Goal: Communication & Community: Answer question/provide support

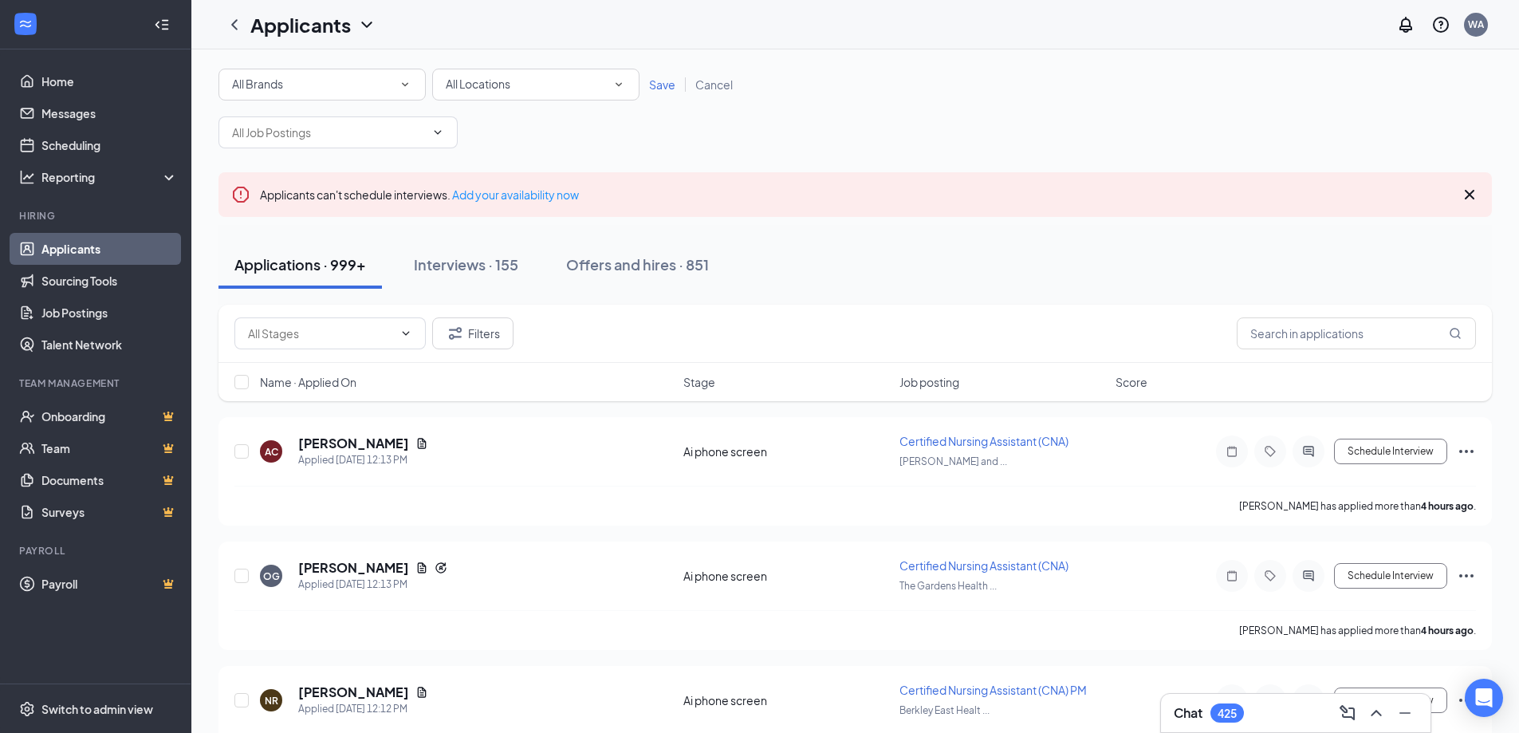
click at [938, 272] on div "Applications · 999+ Interviews · 155 Offers and hires · 851" at bounding box center [854, 265] width 1273 height 48
click at [344, 81] on div "All Brands" at bounding box center [322, 84] width 180 height 19
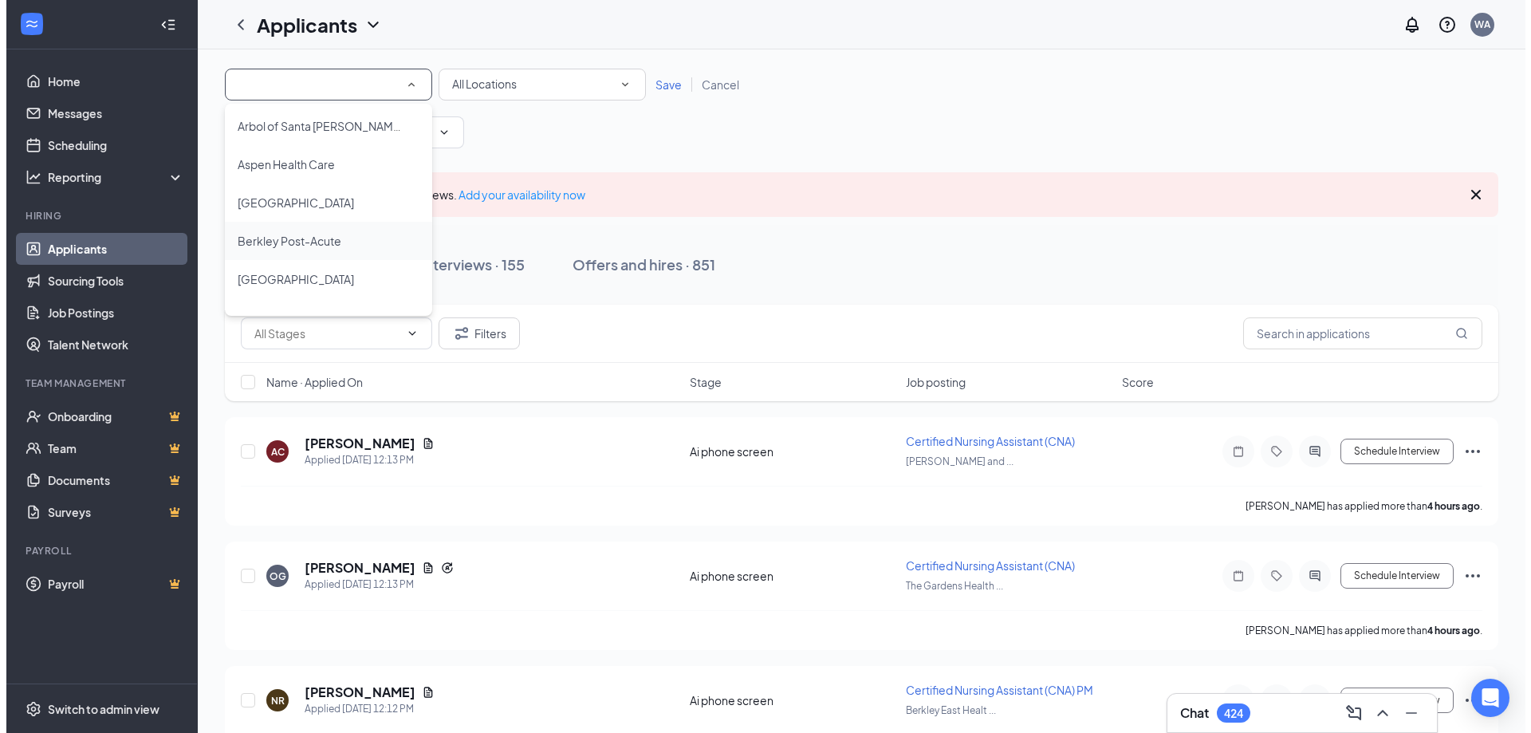
scroll to position [159, 0]
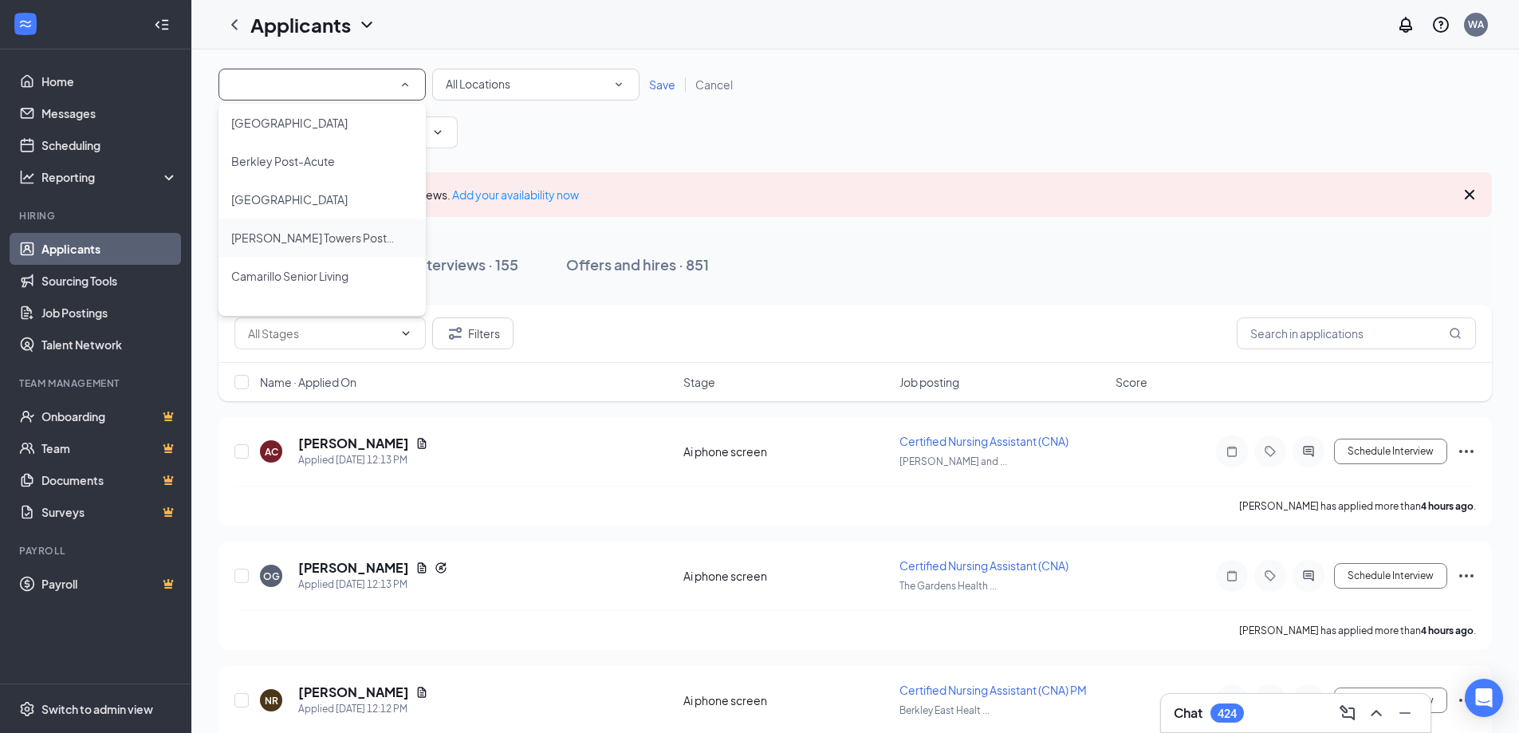
click at [332, 237] on span "[PERSON_NAME] Towers Post-Acute Rehab" at bounding box center [345, 237] width 228 height 14
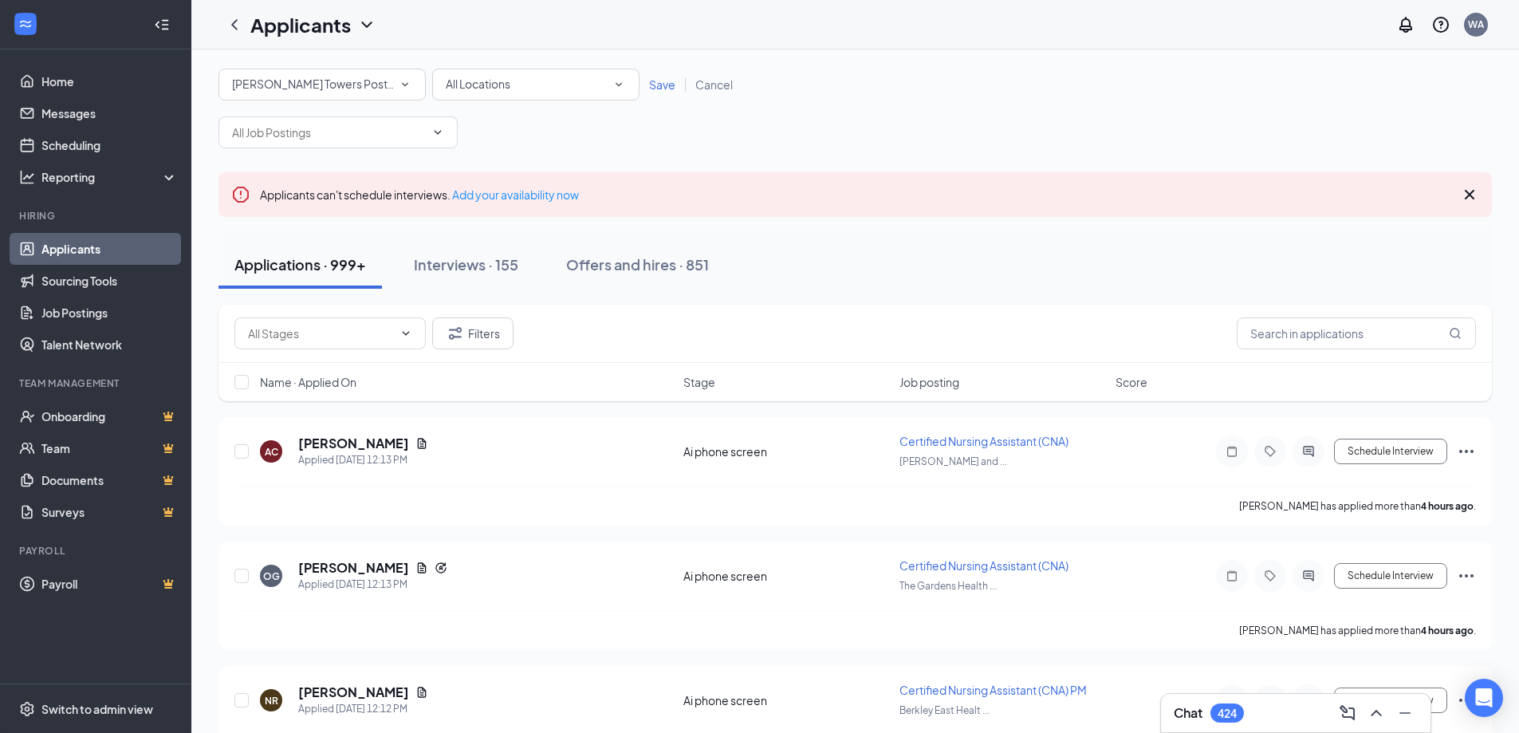
click at [661, 90] on span "Save" at bounding box center [662, 84] width 26 height 14
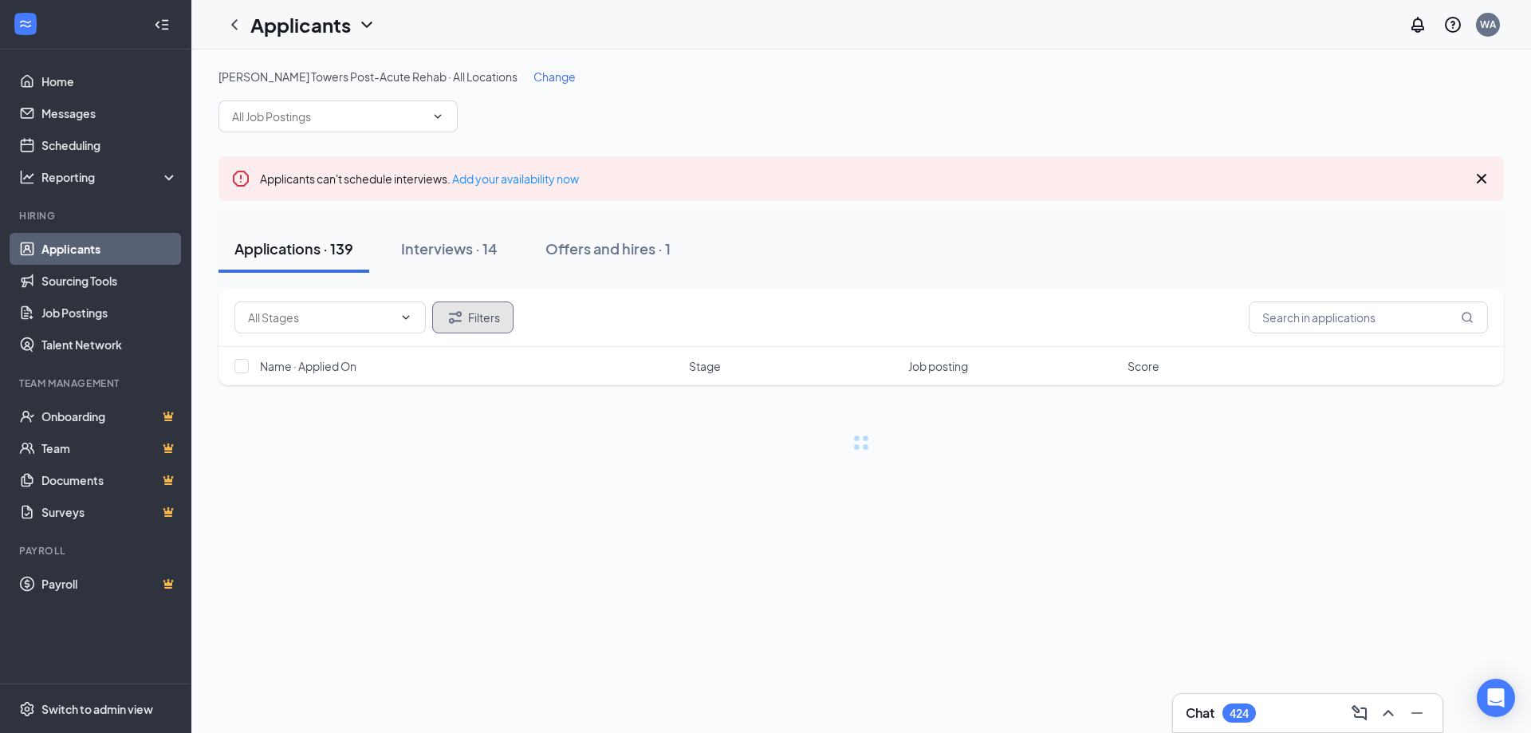
click at [477, 273] on div "[PERSON_NAME] Towers Post-Acute Rehab · All Locations Change Applicants can't s…" at bounding box center [860, 260] width 1285 height 382
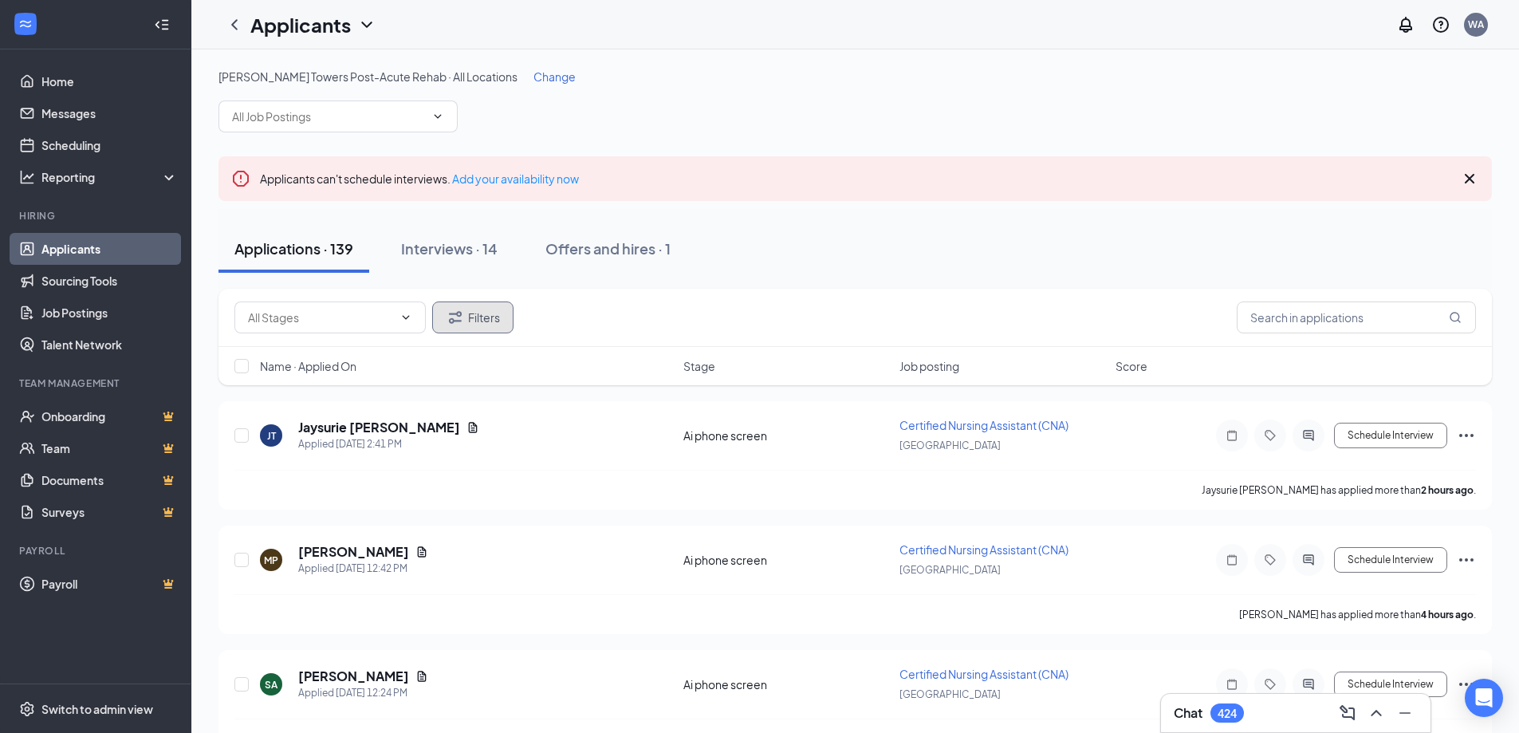
click at [498, 322] on button "Filters" at bounding box center [472, 317] width 81 height 32
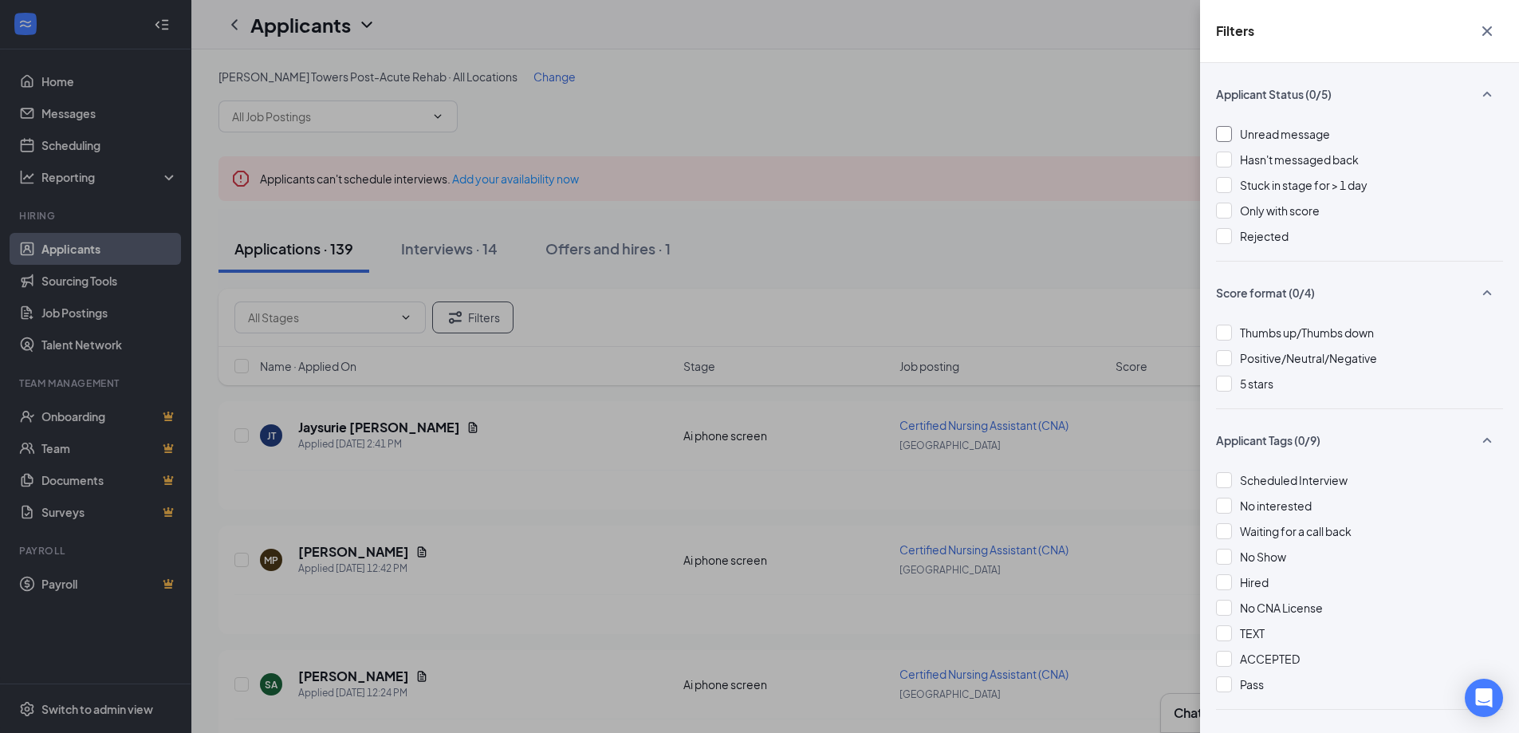
click at [1263, 131] on span "Unread message" at bounding box center [1285, 134] width 90 height 14
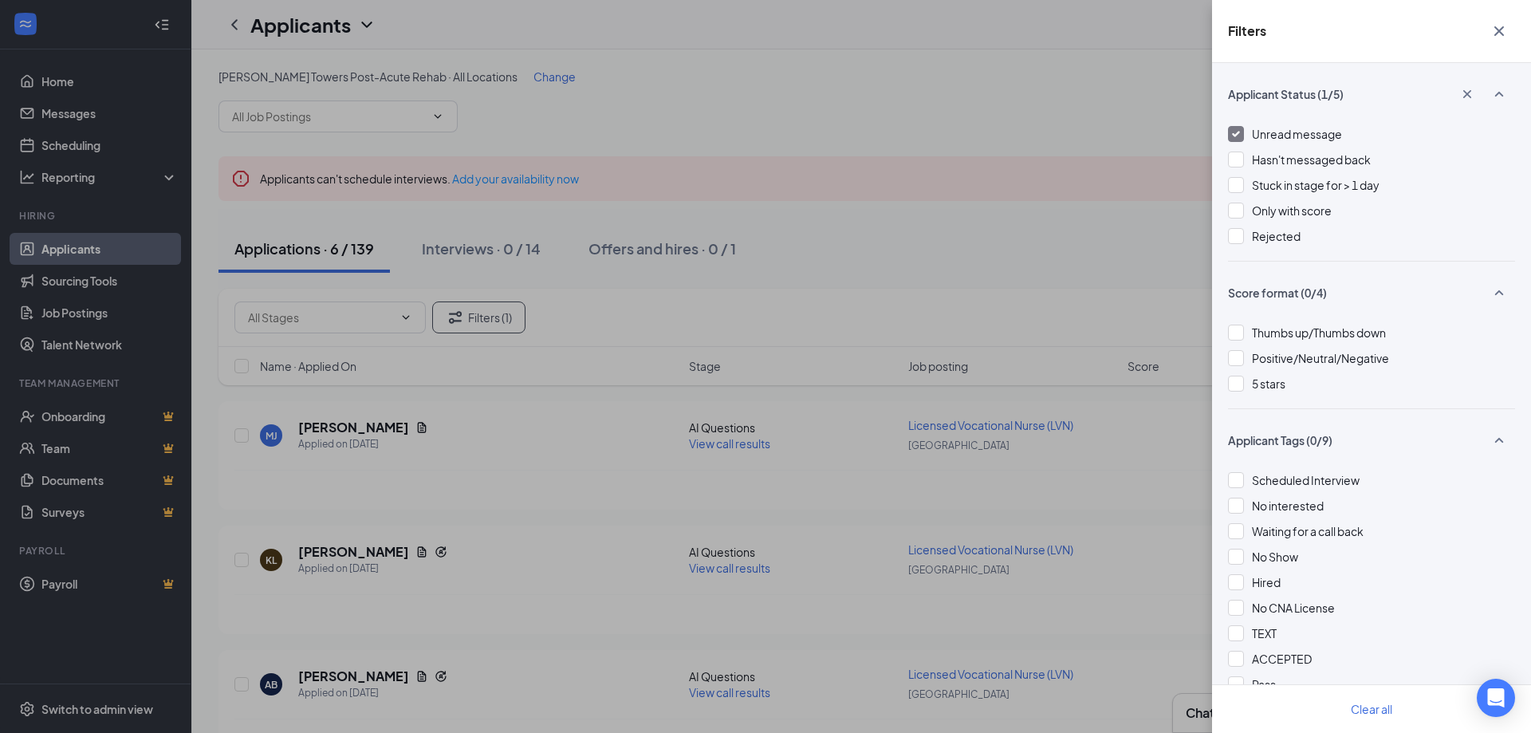
click at [1028, 171] on div "Filters Applicant Status (1/5) Unread message Hasn't messaged back Stuck in sta…" at bounding box center [765, 366] width 1531 height 733
click at [1026, 175] on div "Filters Applicant Status (1/5) Unread message Hasn't messaged back Stuck in sta…" at bounding box center [759, 366] width 1519 height 733
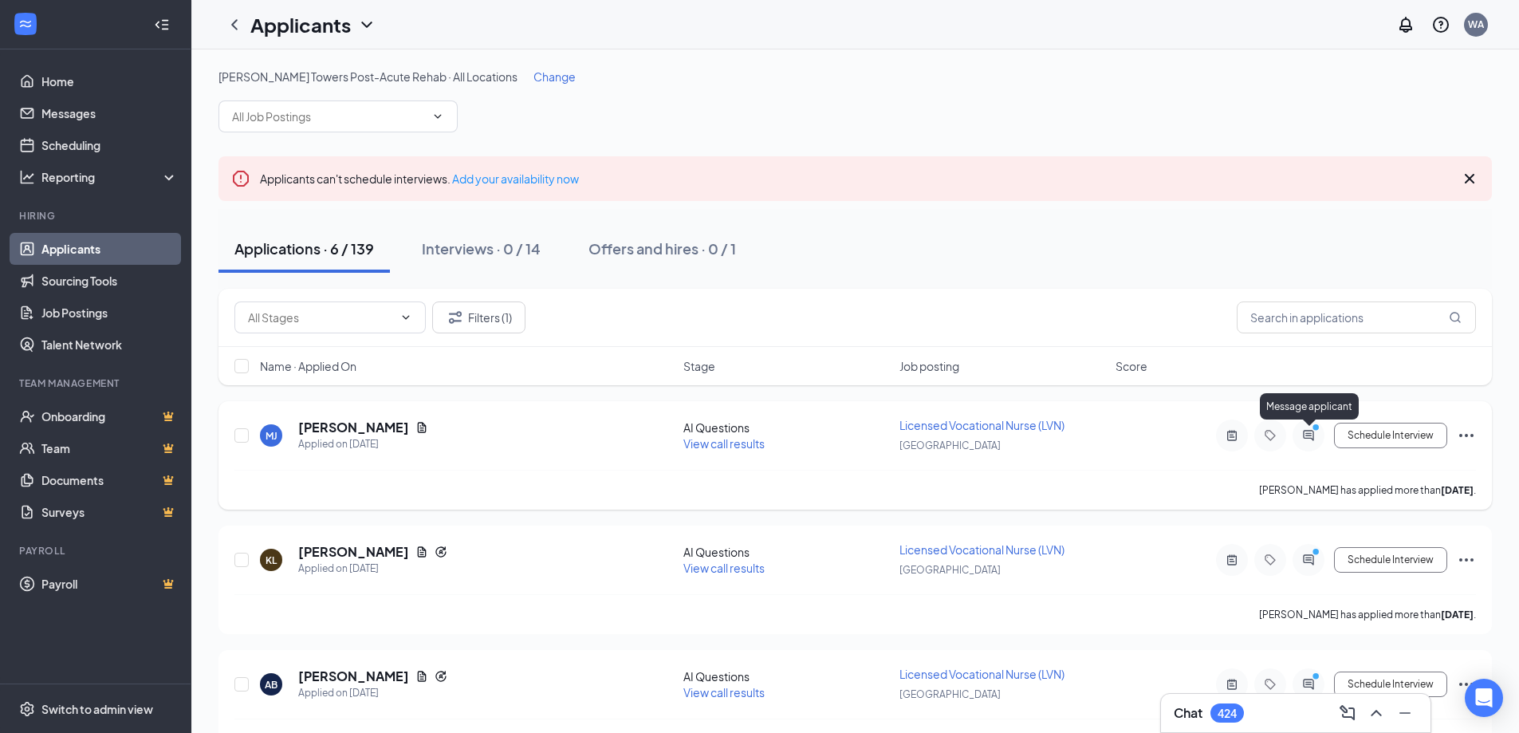
click at [1304, 436] on icon "ActiveChat" at bounding box center [1308, 435] width 19 height 13
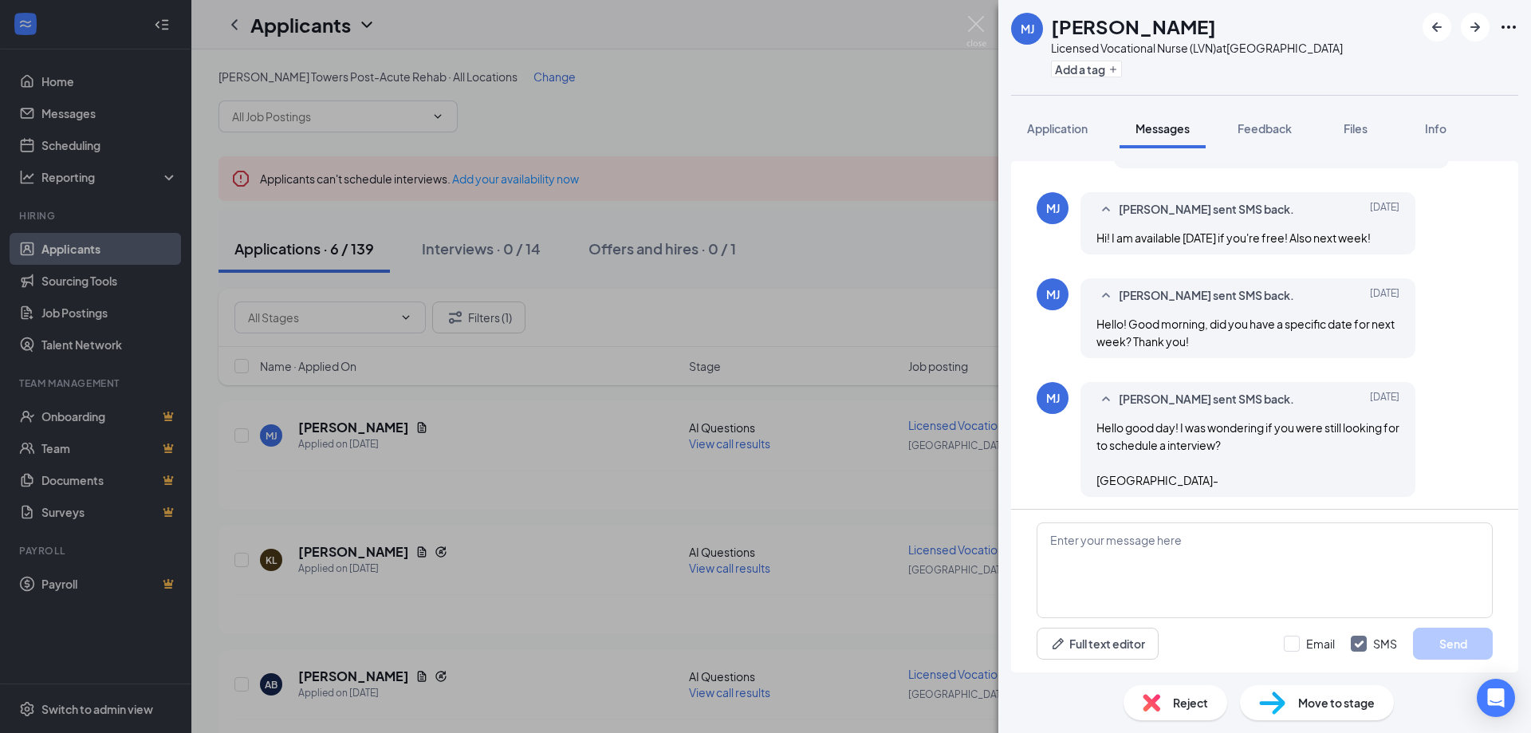
scroll to position [407, 0]
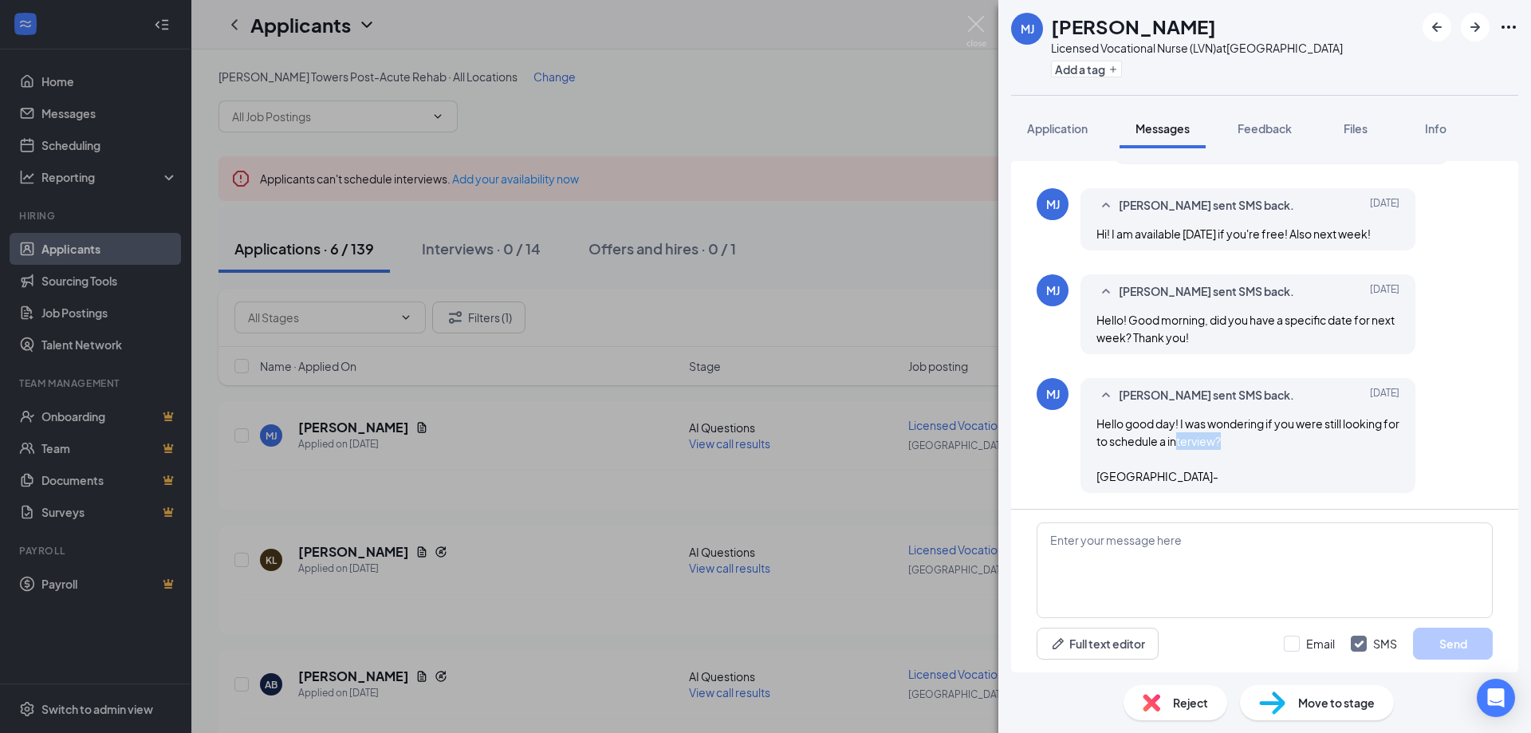
drag, startPoint x: 1245, startPoint y: 439, endPoint x: 1196, endPoint y: 435, distance: 48.7
click at [1196, 435] on div "Hello good day! I was wondering if you were still looking for to schedule a int…" at bounding box center [1247, 450] width 303 height 70
click at [1196, 435] on span "Hello good day! I was wondering if you were still looking for to schedule a int…" at bounding box center [1247, 449] width 303 height 67
click at [1284, 556] on textarea at bounding box center [1264, 570] width 456 height 96
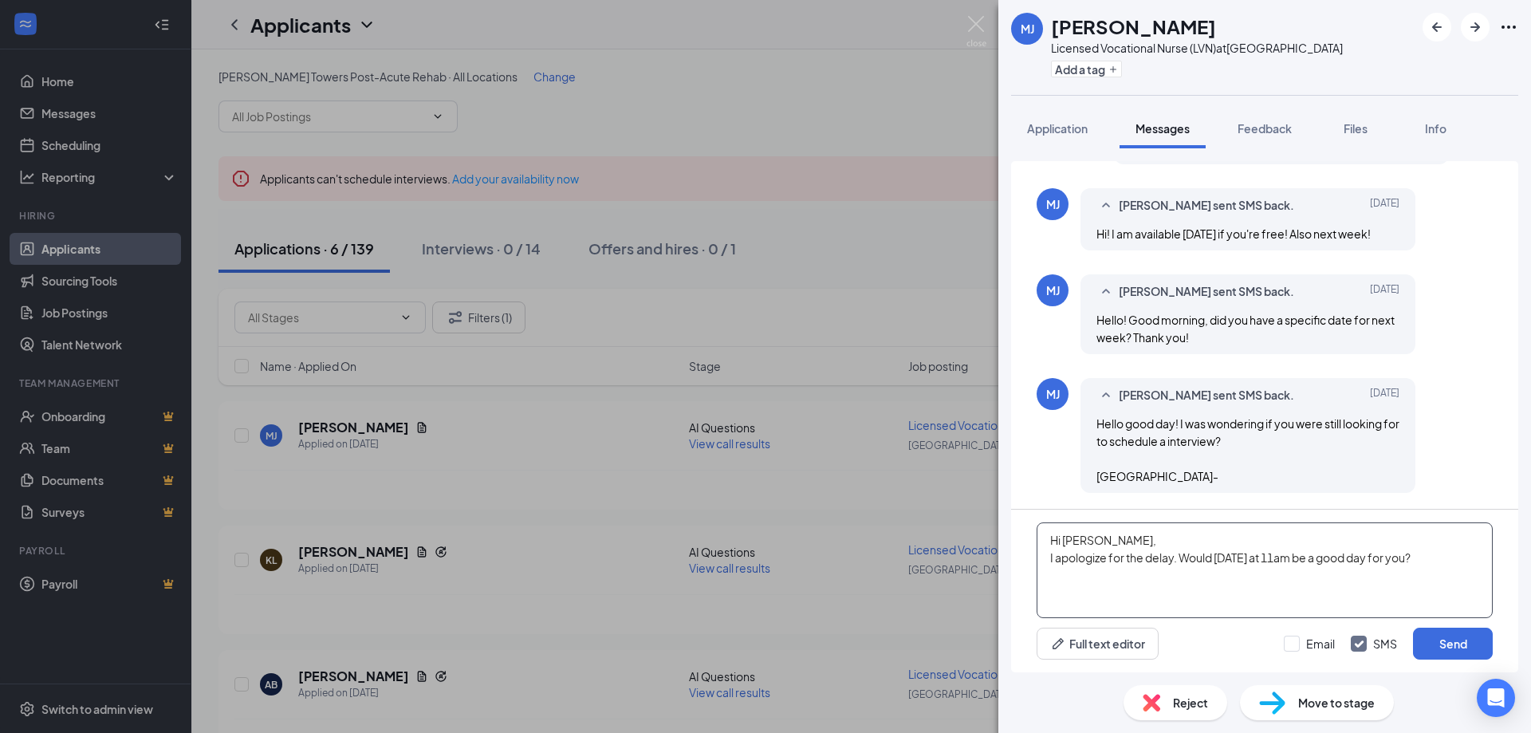
type textarea "Hi [PERSON_NAME], I apologize for the delay. Would [DATE] at 11am be a good day…"
click at [1462, 626] on div "Hi [PERSON_NAME], I apologize for the delay. Would [DATE] at 11am be a good day…" at bounding box center [1264, 590] width 507 height 163
click at [1468, 644] on button "Send" at bounding box center [1453, 643] width 80 height 32
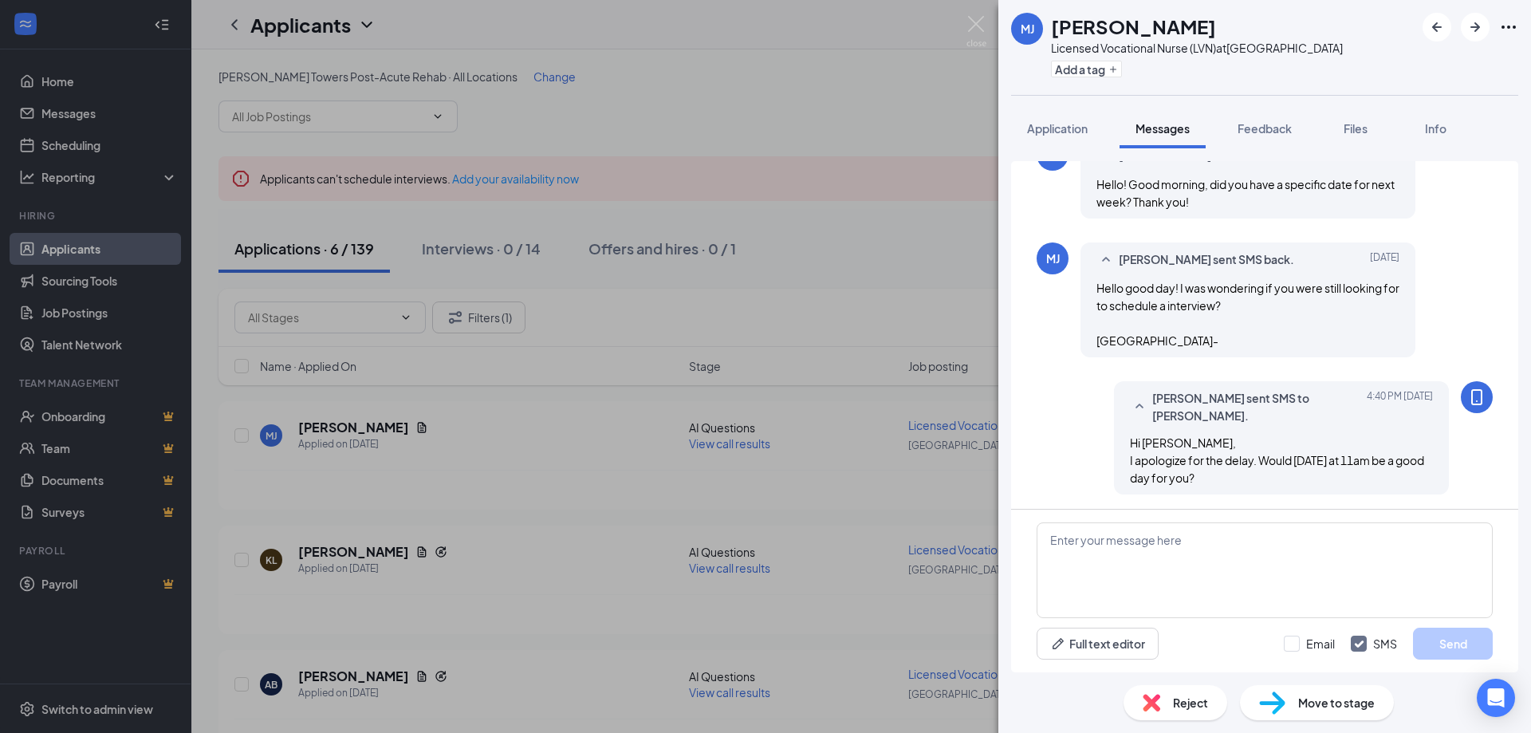
scroll to position [544, 0]
click at [836, 441] on div "[PERSON_NAME] Licensed Vocational Nurse (LVN) at [GEOGRAPHIC_DATA] Add a tag Ap…" at bounding box center [765, 366] width 1531 height 733
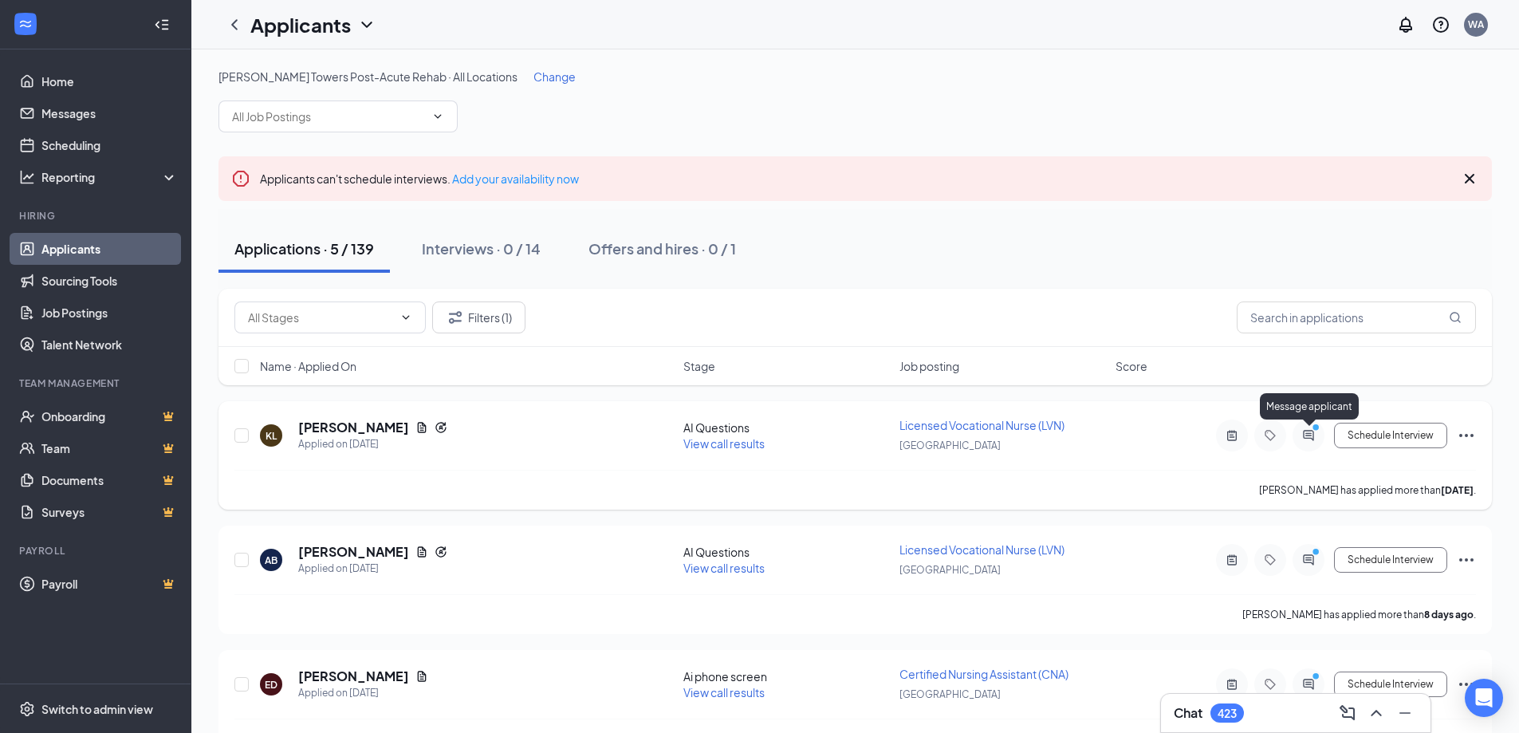
click at [1308, 431] on icon "ActiveChat" at bounding box center [1308, 435] width 10 height 10
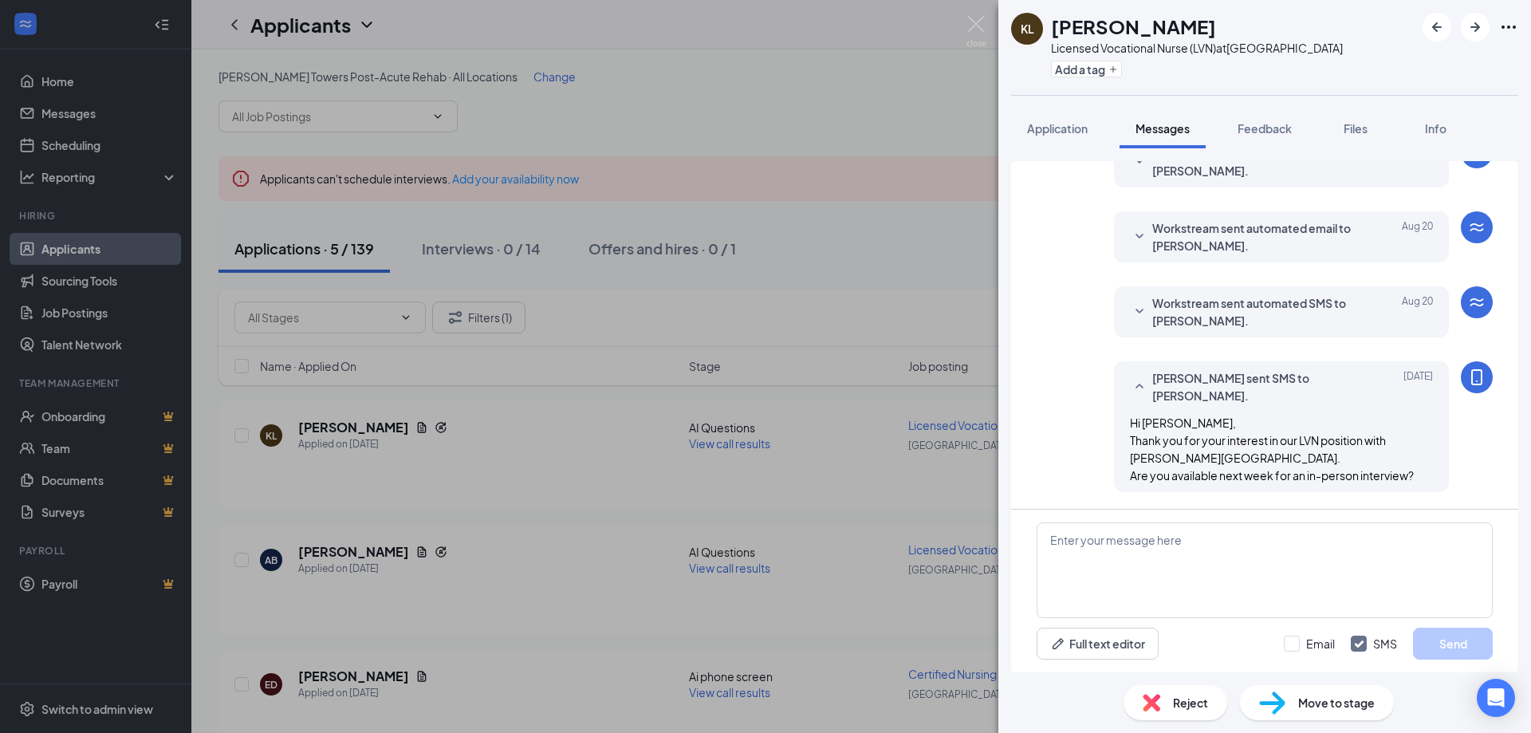
scroll to position [164, 0]
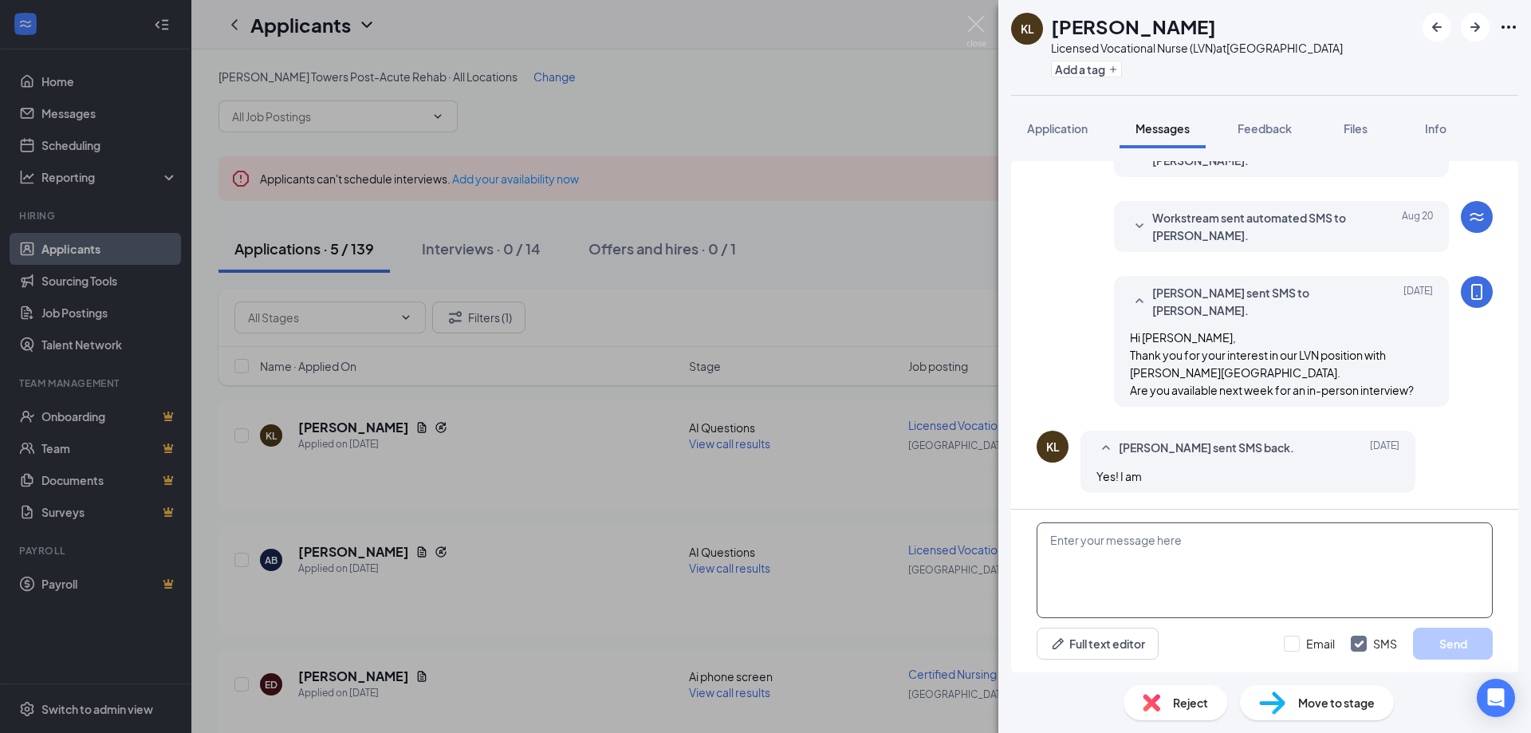
click at [1276, 532] on textarea at bounding box center [1264, 570] width 456 height 96
type textarea "Hello [PERSON_NAME], Would you be available [DATE] at 3pm?"
click at [1438, 647] on button "Send" at bounding box center [1453, 643] width 80 height 32
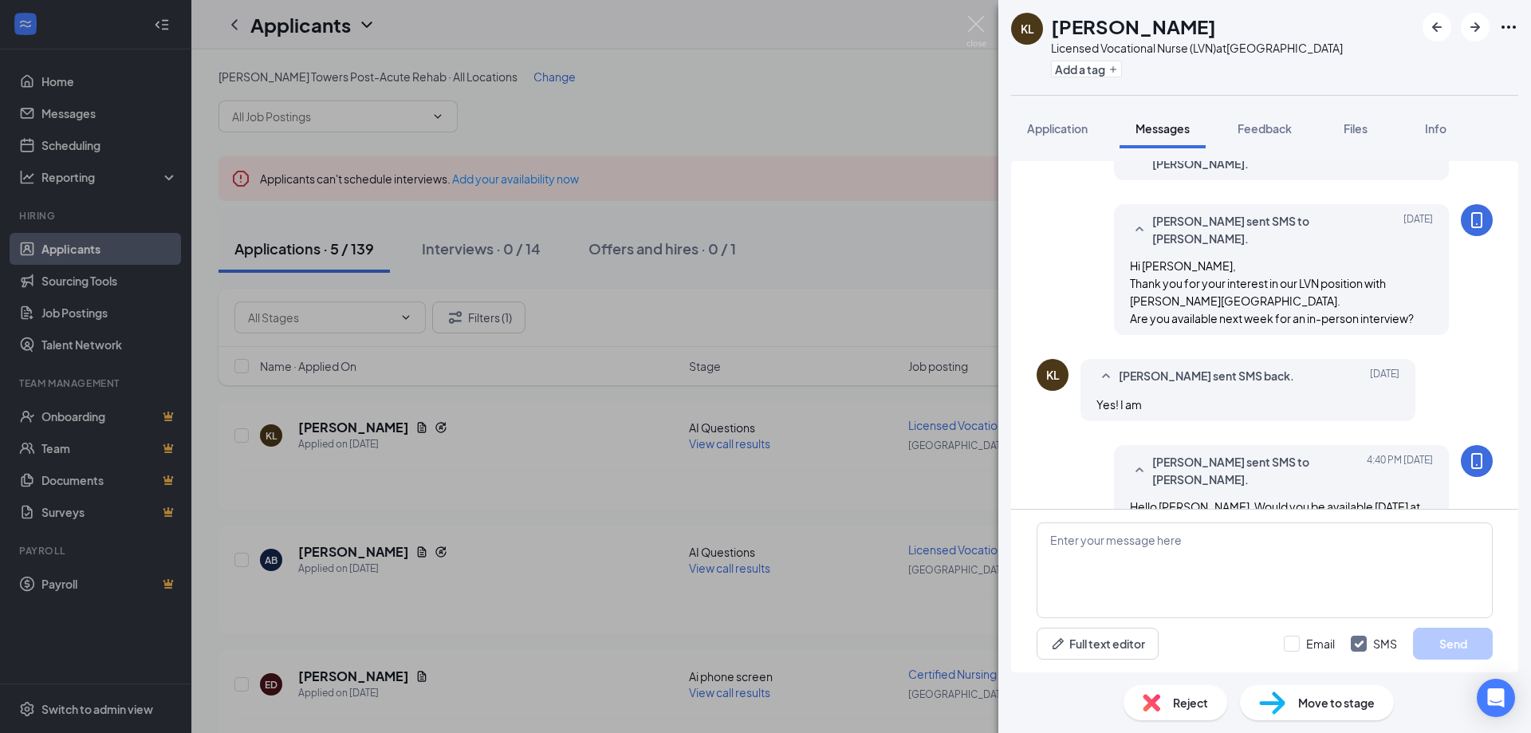
scroll to position [266, 0]
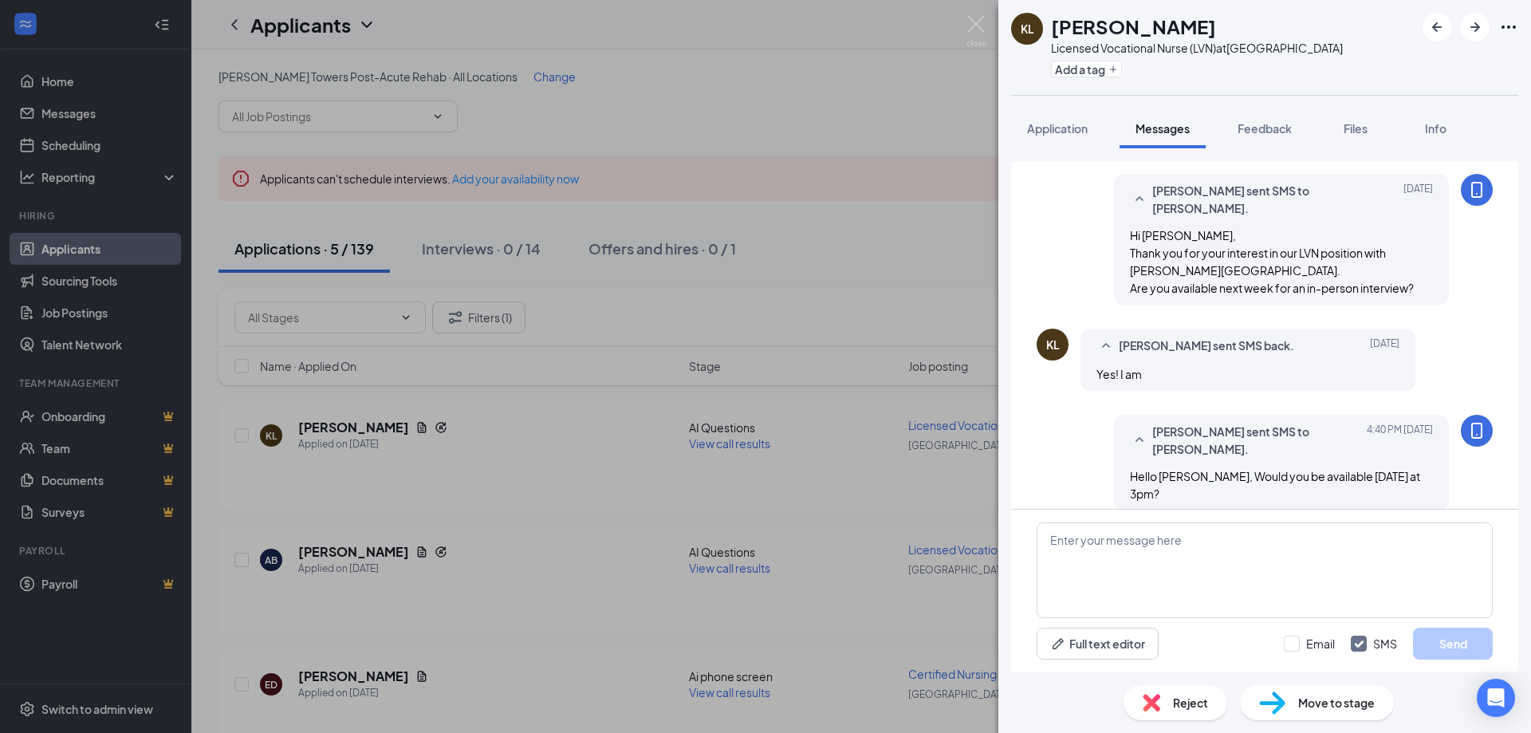
click at [893, 537] on div "KL [PERSON_NAME] Licensed Vocational Nurse (LVN) at [GEOGRAPHIC_DATA] Add a tag…" at bounding box center [765, 366] width 1531 height 733
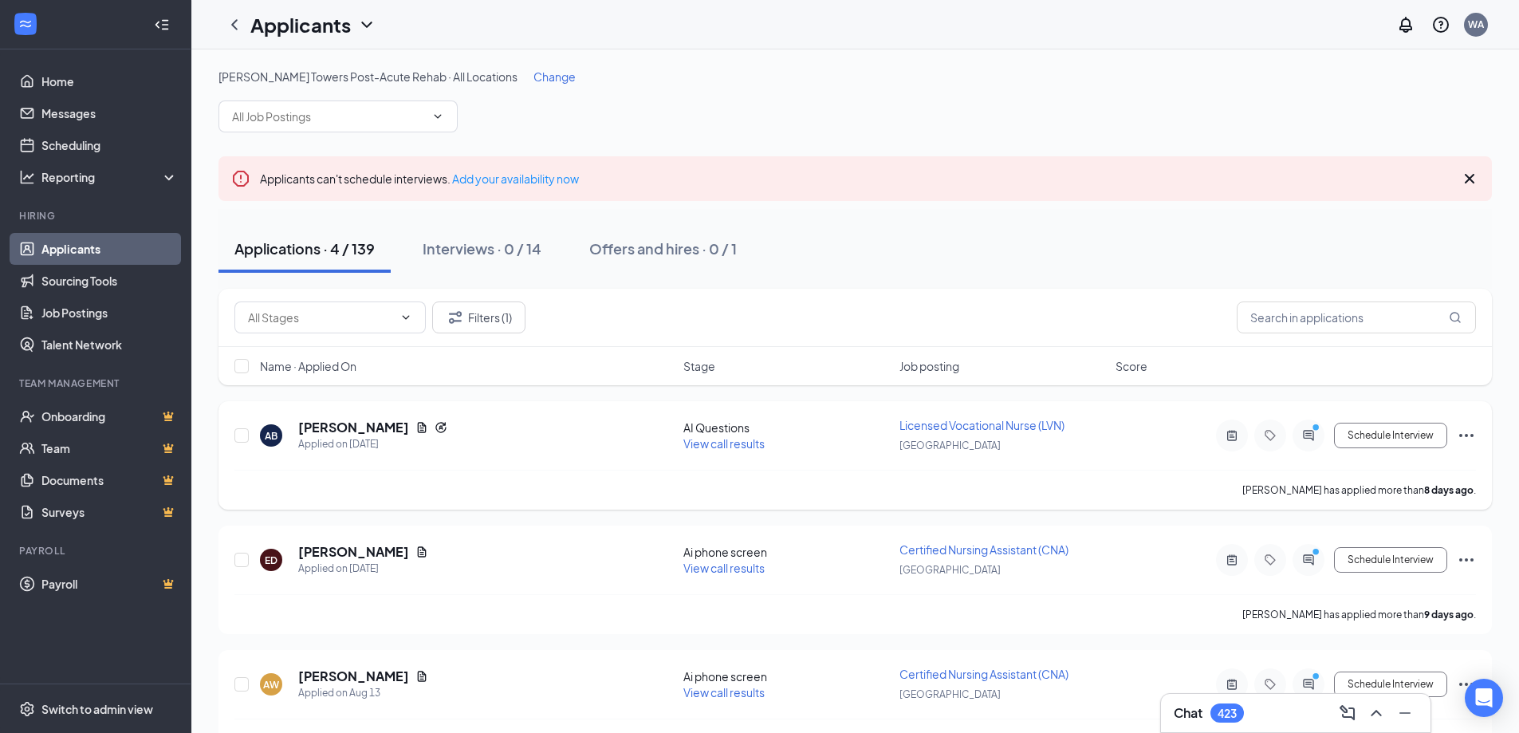
click at [1304, 434] on icon "ActiveChat" at bounding box center [1308, 435] width 10 height 10
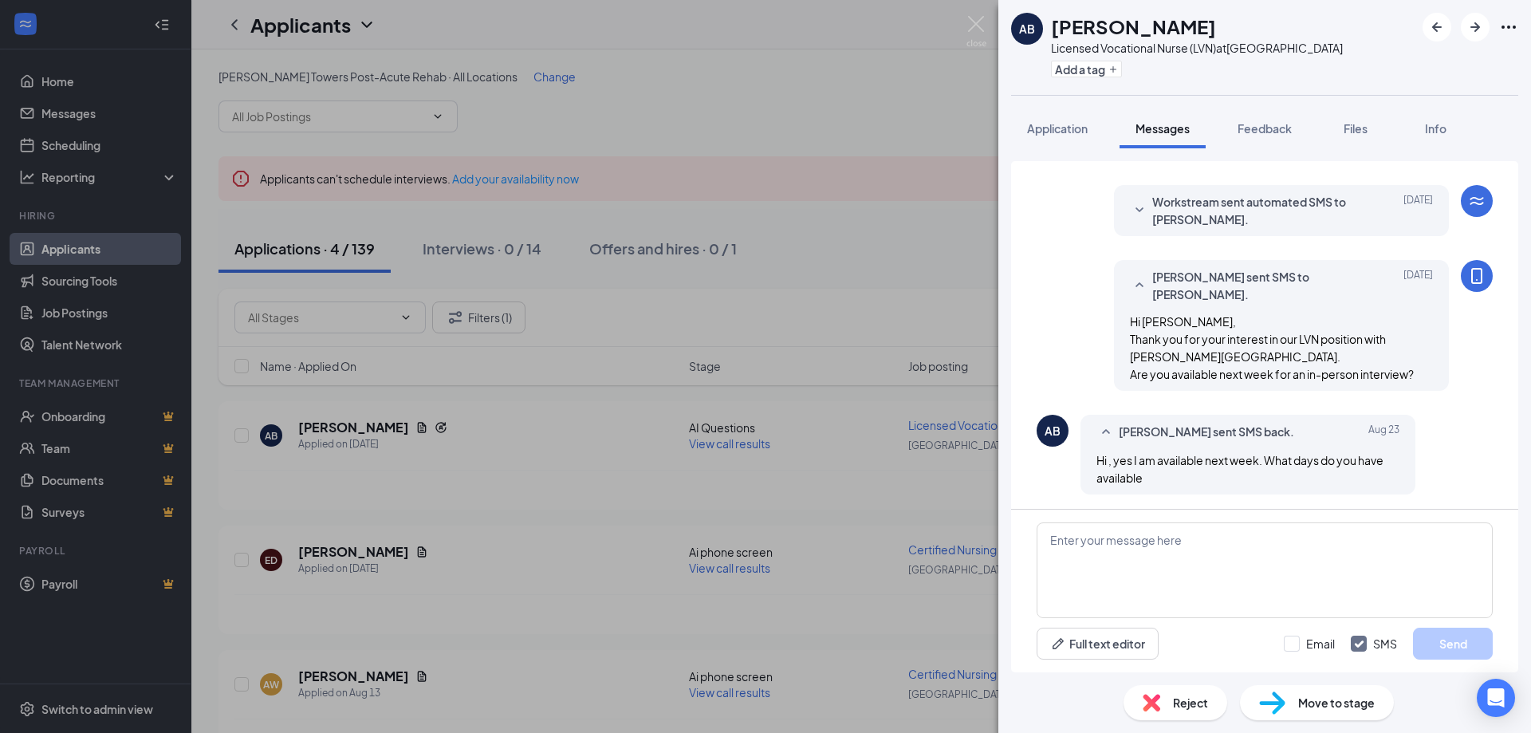
scroll to position [182, 0]
click at [1227, 541] on textarea at bounding box center [1264, 570] width 456 height 96
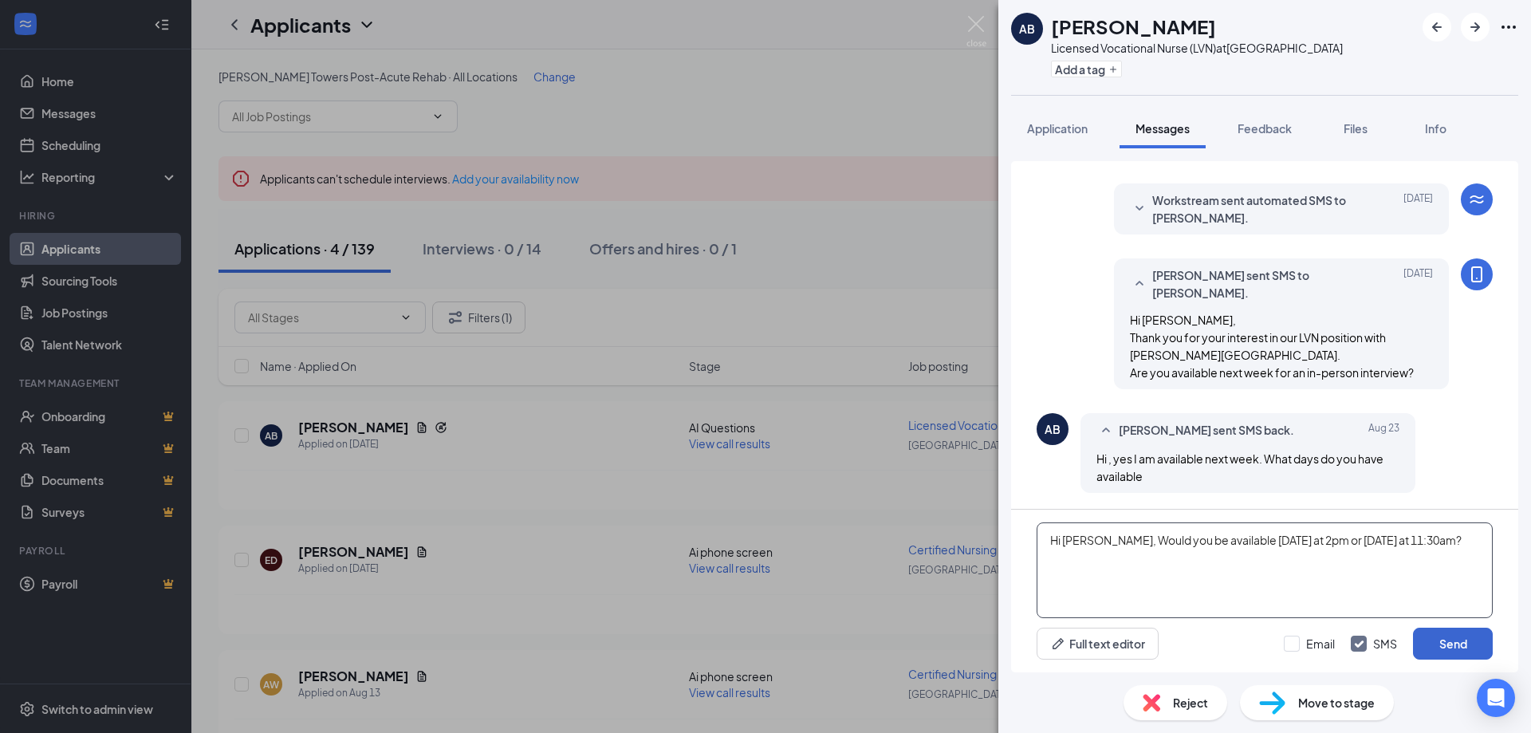
type textarea "Hi [PERSON_NAME], Would you be available [DATE] at 2pm or [DATE] at 11:30am?"
click at [1464, 639] on button "Send" at bounding box center [1453, 643] width 80 height 32
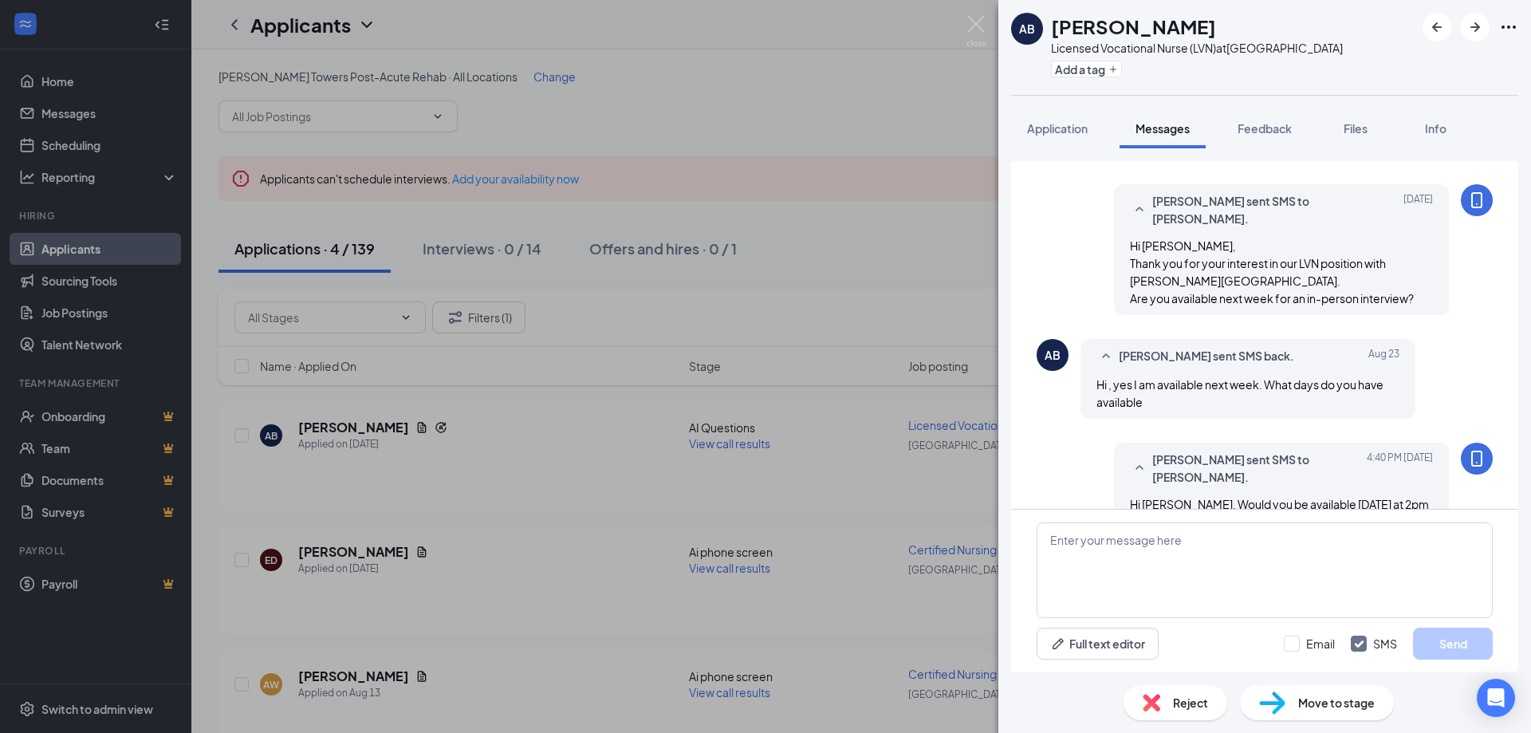
scroll to position [301, 0]
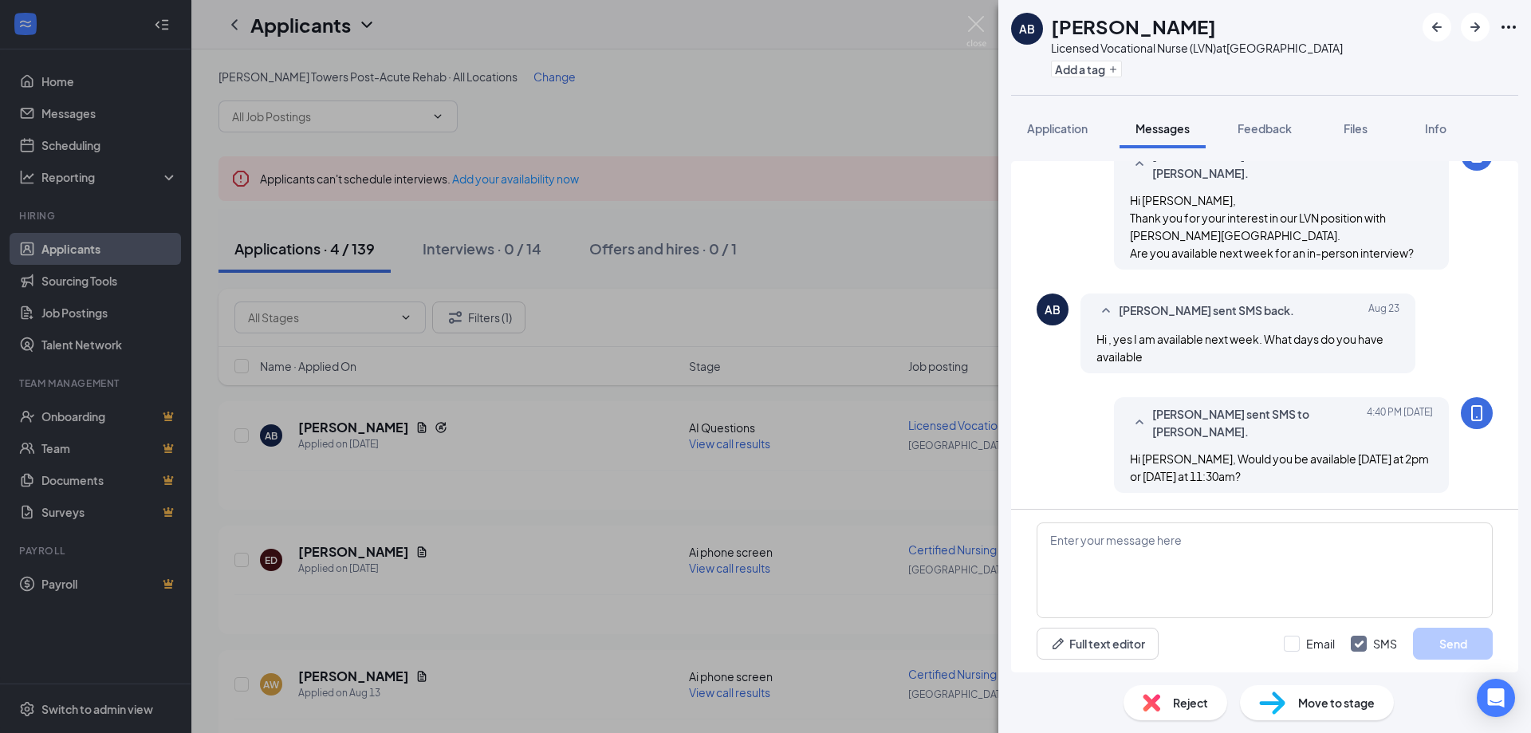
click at [808, 501] on div "AB [PERSON_NAME] Licensed Vocational Nurse (LVN) at [GEOGRAPHIC_DATA] Add a tag…" at bounding box center [765, 366] width 1531 height 733
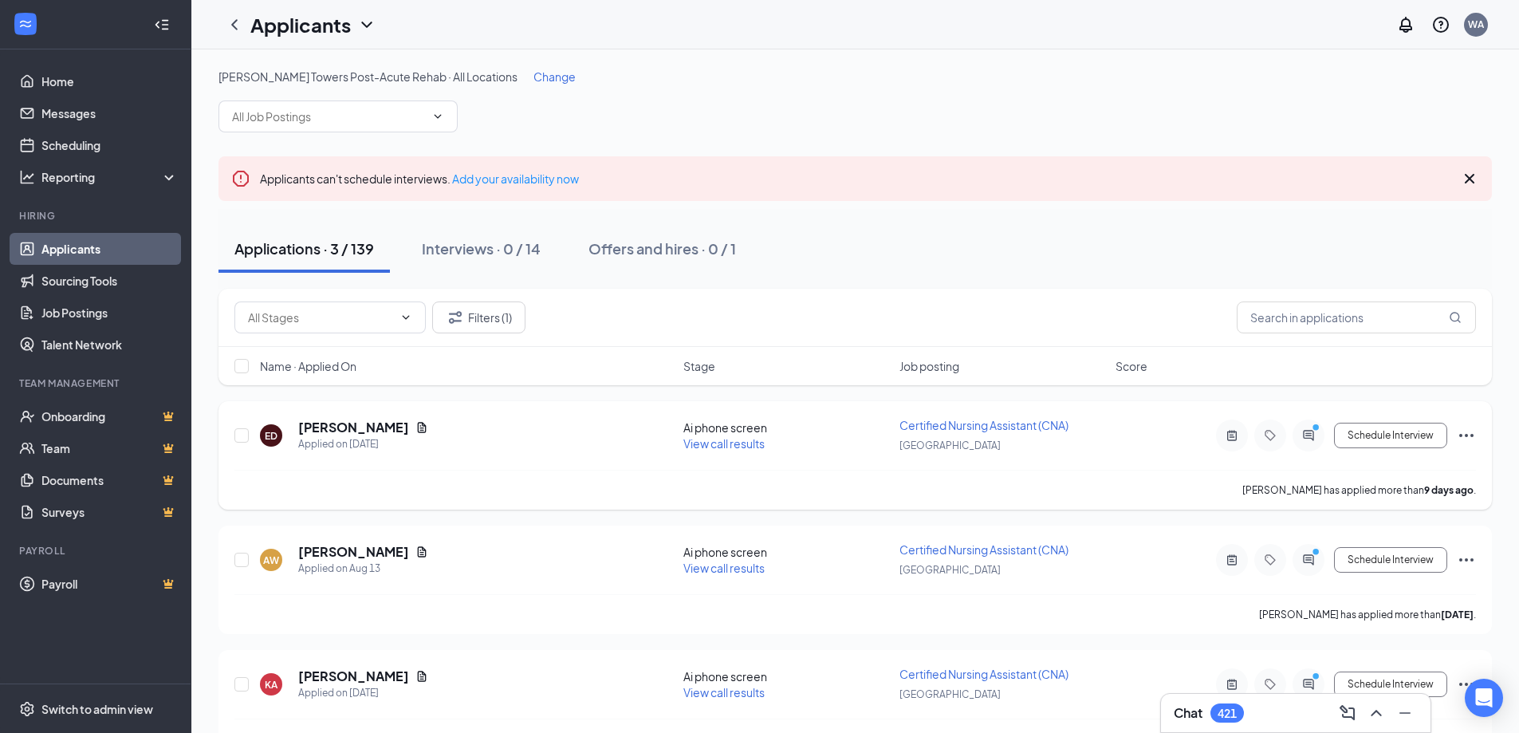
click at [1316, 433] on icon "PrimaryDot" at bounding box center [1317, 429] width 19 height 13
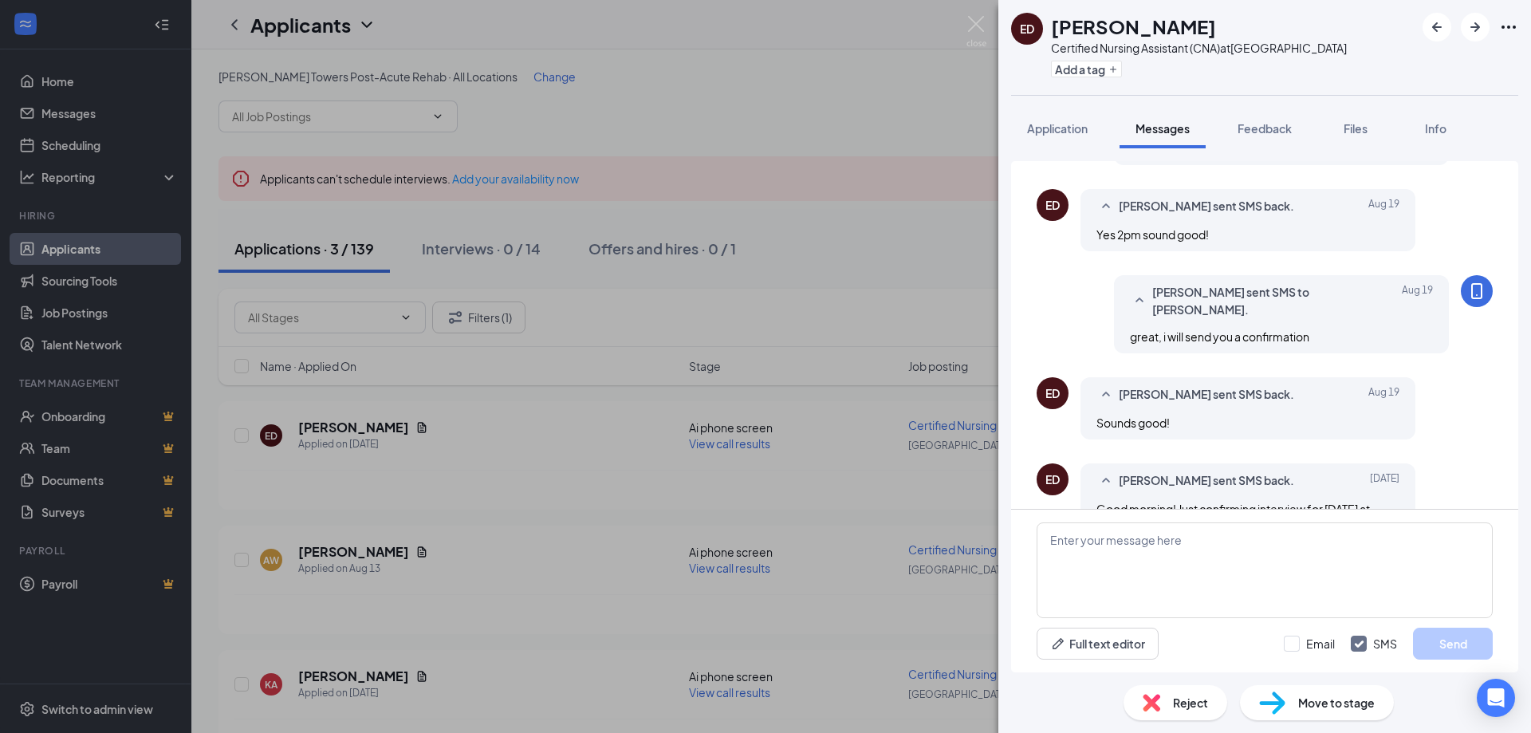
scroll to position [649, 0]
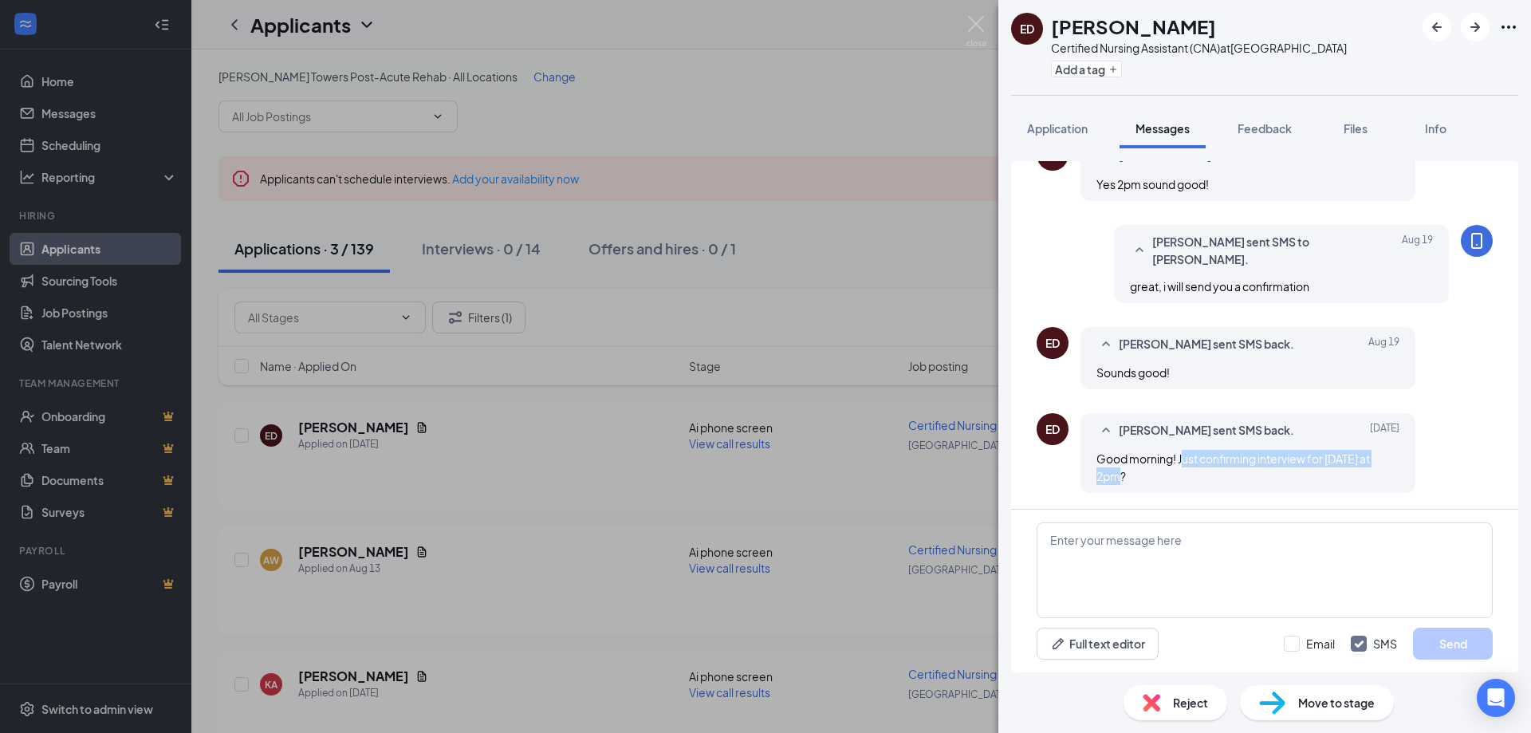
drag, startPoint x: 1205, startPoint y: 479, endPoint x: 1184, endPoint y: 463, distance: 26.8
click at [1184, 463] on div "Good morning! Just confirming interview for [DATE] at 2pm?" at bounding box center [1247, 467] width 303 height 35
click at [1184, 463] on span "Good morning! Just confirming interview for [DATE] at 2pm?" at bounding box center [1232, 467] width 273 height 32
click at [871, 505] on div "ED [PERSON_NAME] Certified Nursing Assistant (CNA) at [GEOGRAPHIC_DATA] Add a t…" at bounding box center [765, 366] width 1531 height 733
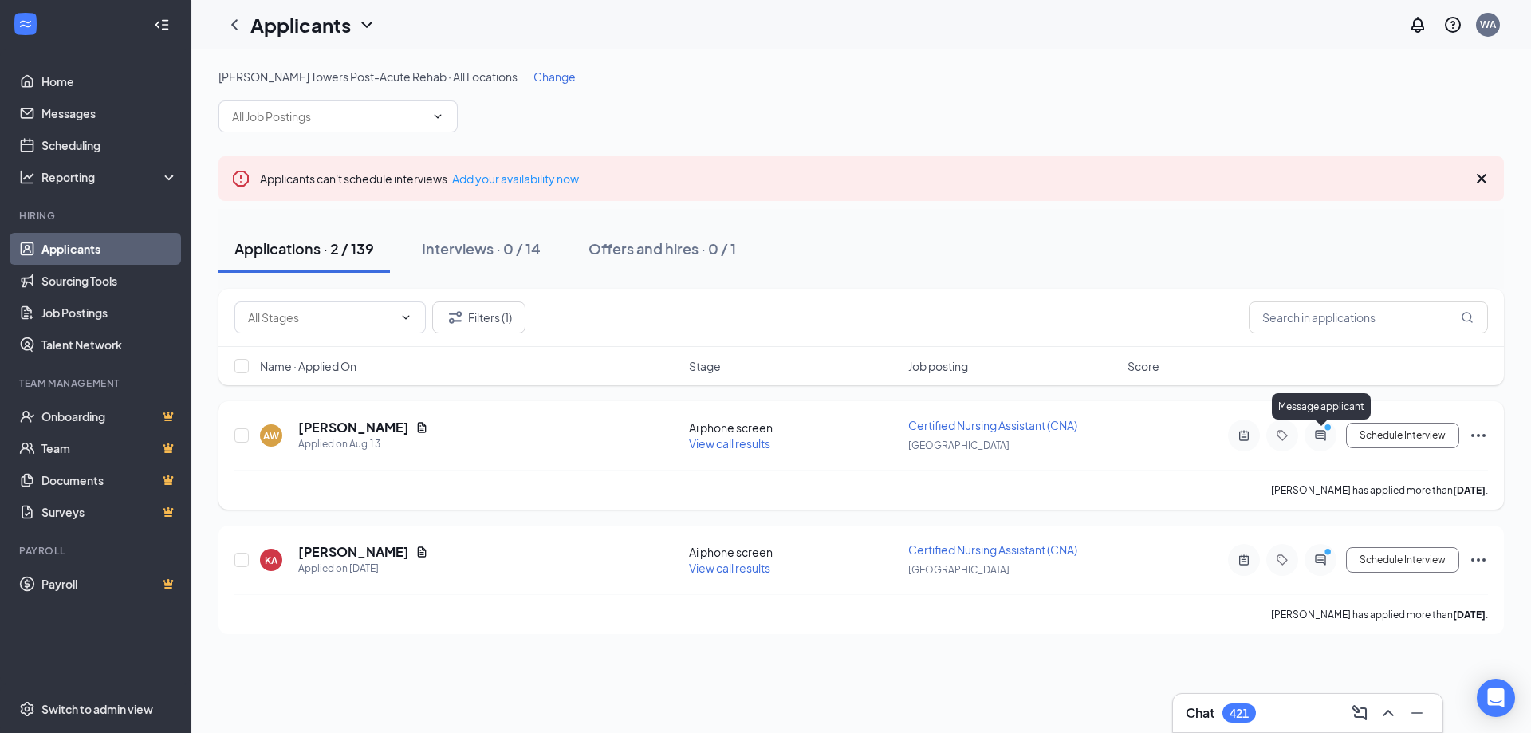
click at [1316, 433] on icon "ActiveChat" at bounding box center [1320, 435] width 10 height 10
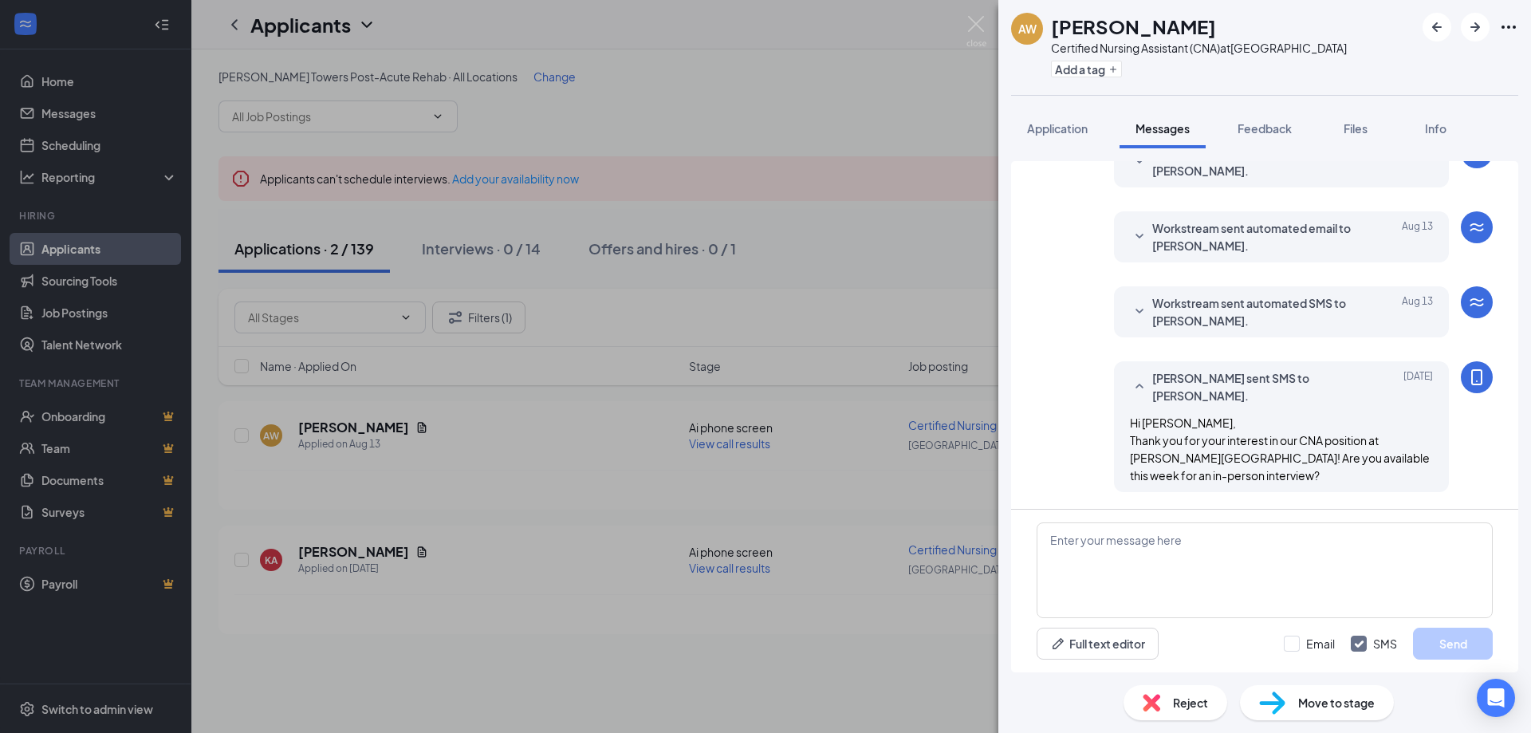
scroll to position [164, 0]
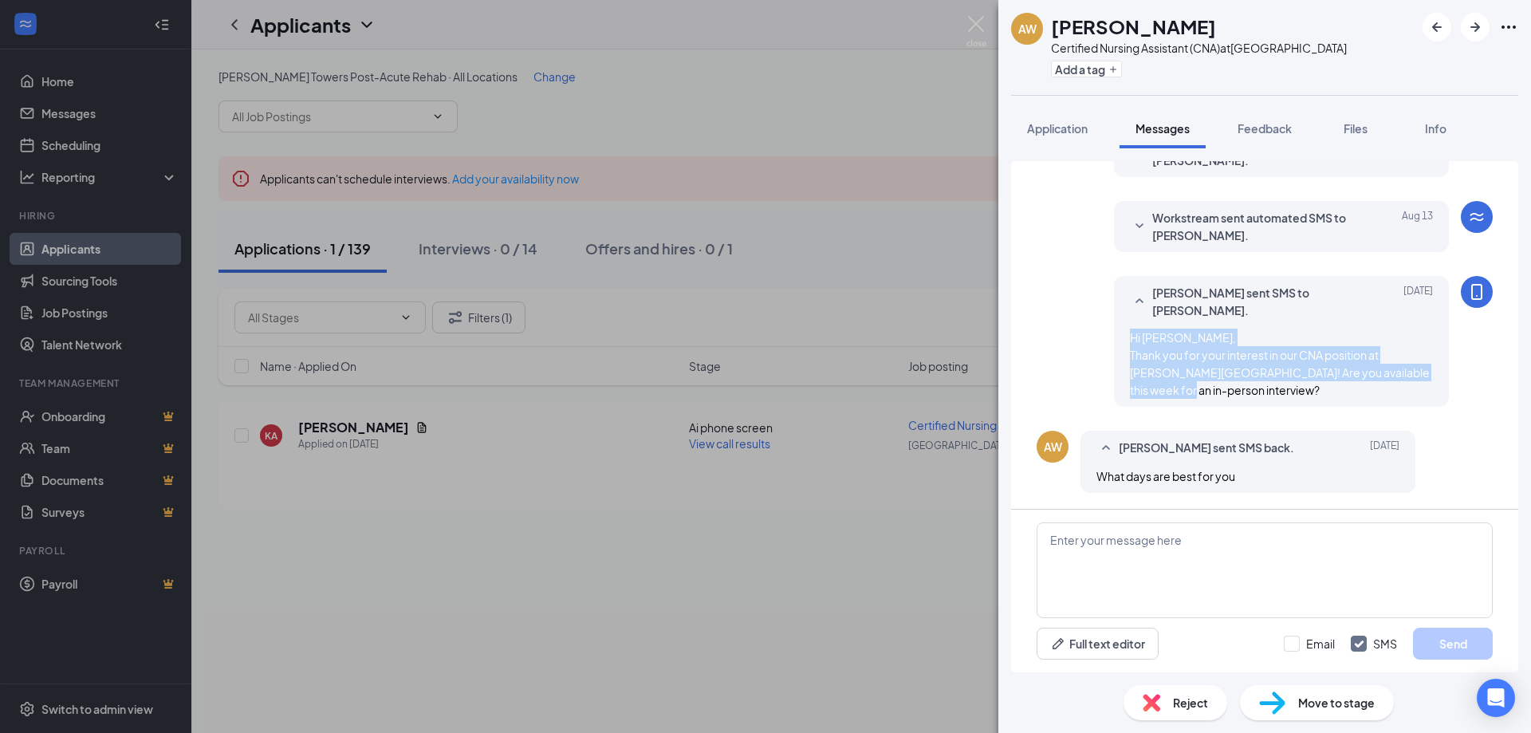
drag, startPoint x: 1114, startPoint y: 338, endPoint x: 1198, endPoint y: 393, distance: 100.2
click at [1198, 393] on div "[PERSON_NAME] sent SMS to [PERSON_NAME]. [DATE] Hi [PERSON_NAME], Thank you for…" at bounding box center [1281, 341] width 335 height 131
copy span "Hi [PERSON_NAME], Thank you for your interest in our CNA position at [PERSON_NA…"
click at [1284, 491] on div "[PERSON_NAME] sent SMS back. [DATE] What days are best for you" at bounding box center [1247, 462] width 335 height 62
drag, startPoint x: 1274, startPoint y: 530, endPoint x: 1257, endPoint y: 552, distance: 27.8
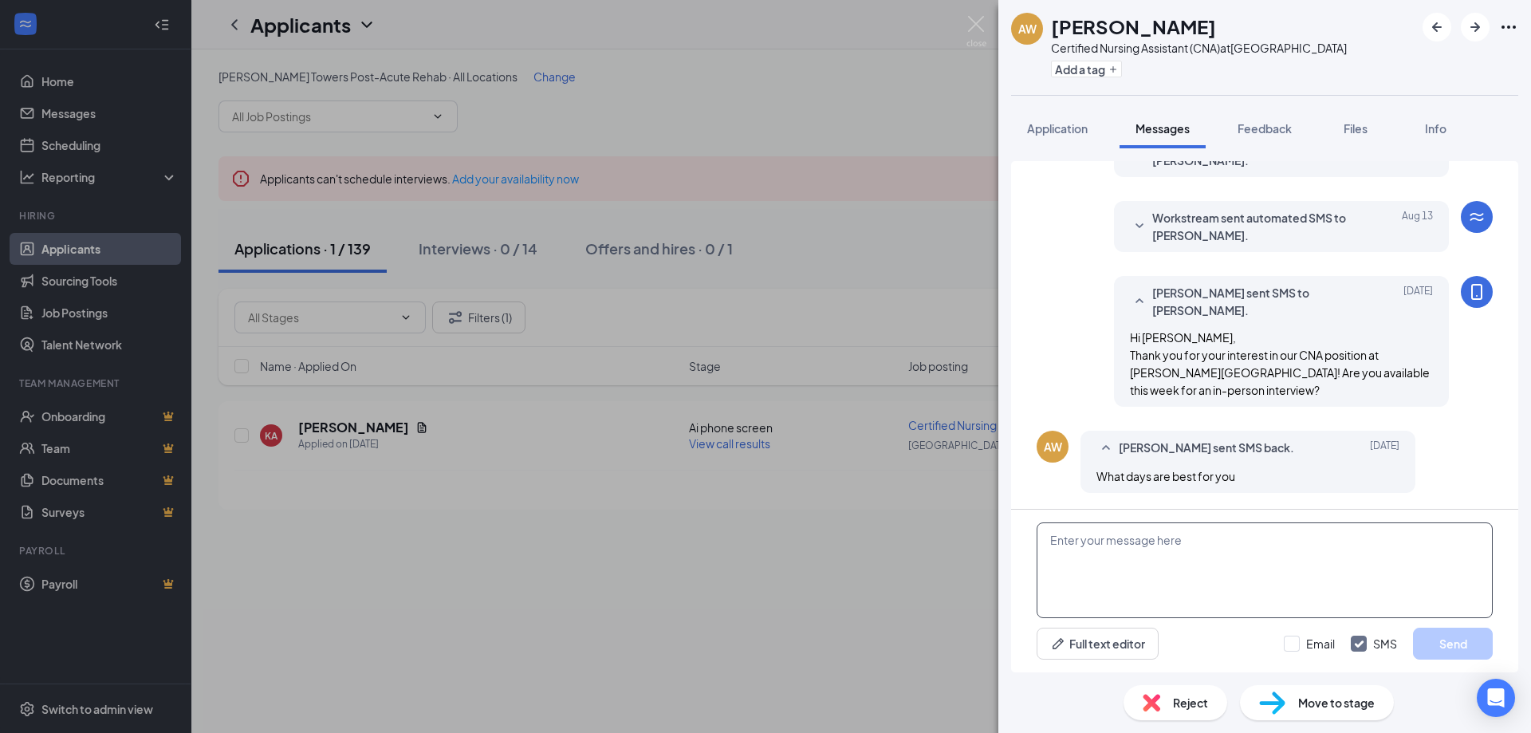
click at [1274, 533] on textarea at bounding box center [1264, 570] width 456 height 96
type textarea "Hi [PERSON_NAME], Would you be available to come in [DATE] at 1pm?"
click at [1463, 635] on button "Send" at bounding box center [1453, 643] width 80 height 32
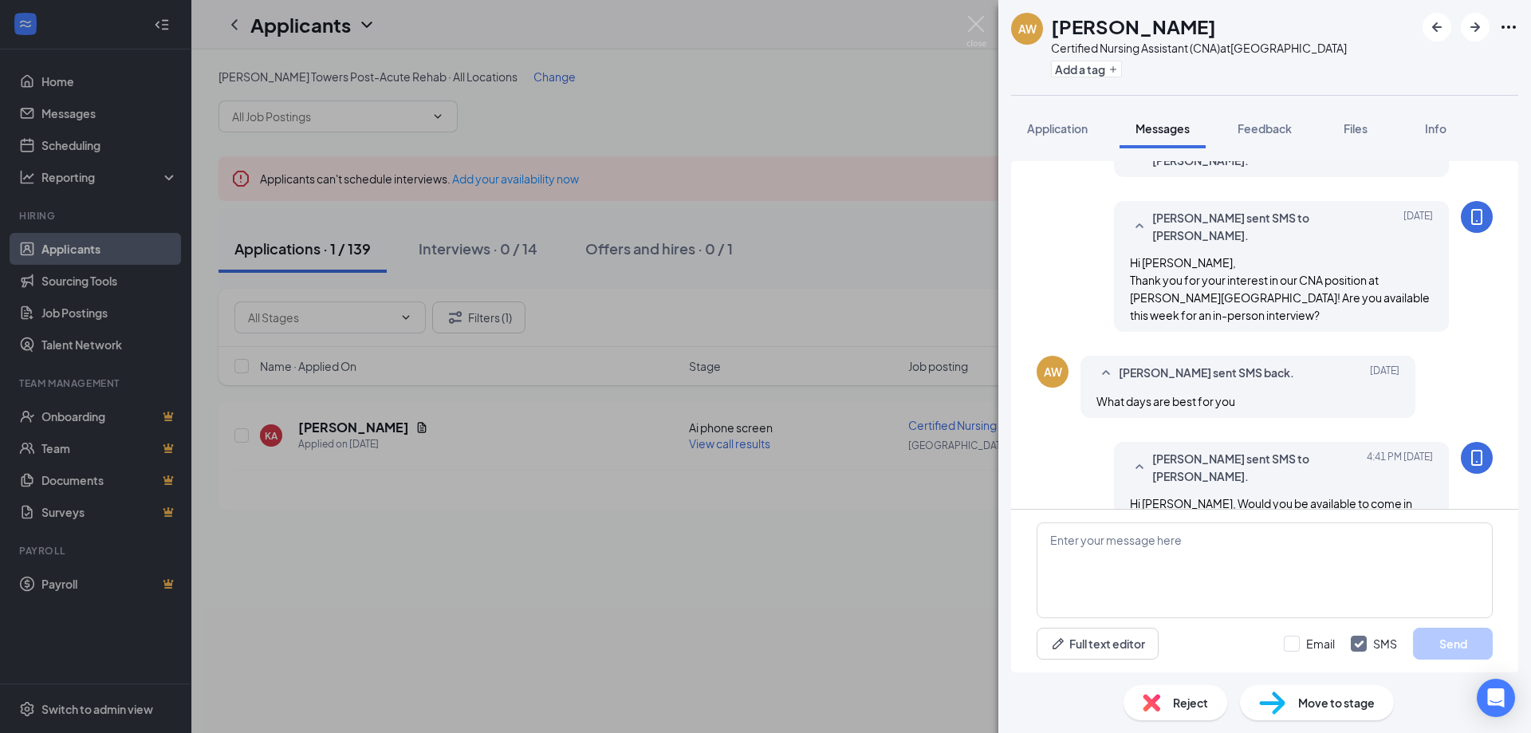
scroll to position [284, 0]
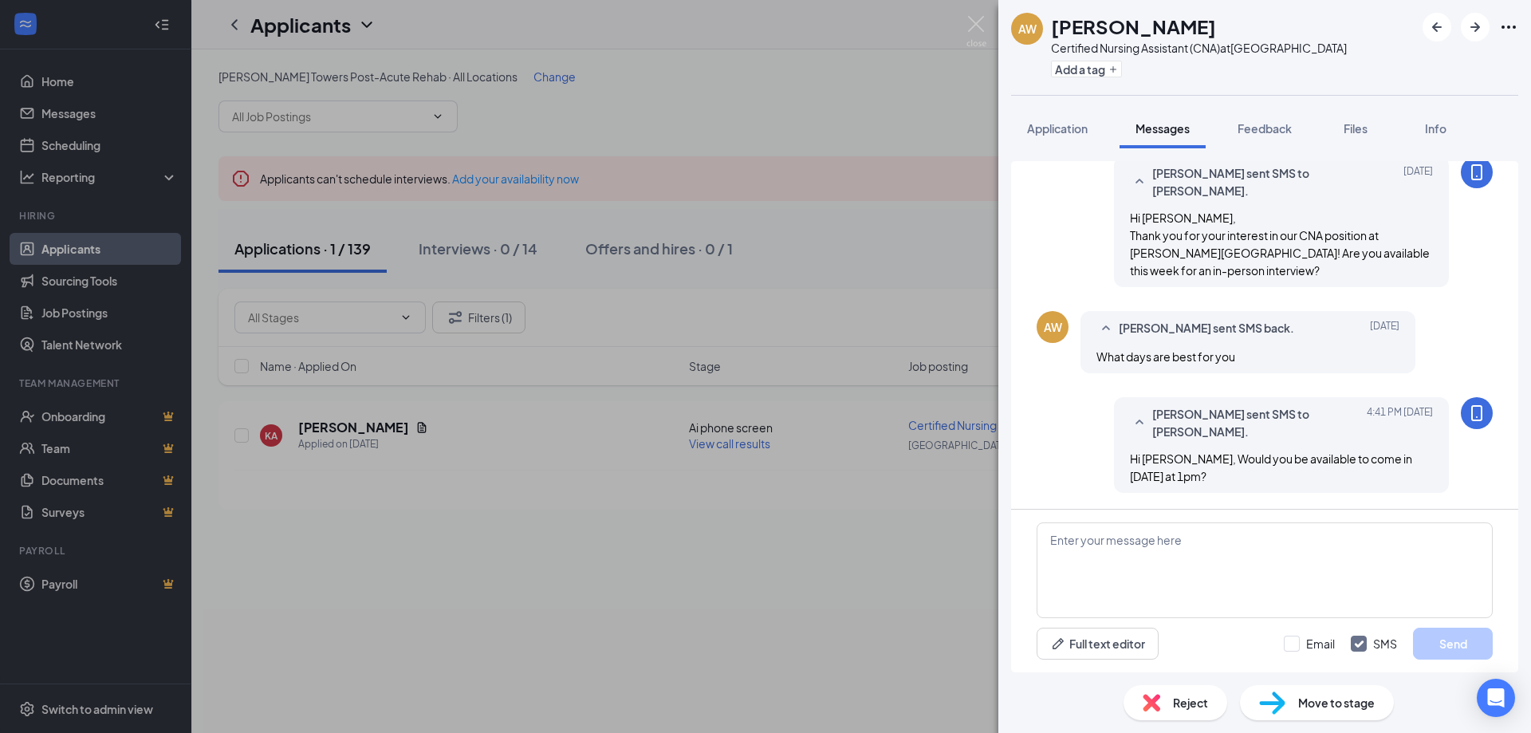
click at [690, 516] on div "AW [PERSON_NAME] Certified Nursing Assistant (CNA) at [GEOGRAPHIC_DATA] Add a t…" at bounding box center [765, 366] width 1531 height 733
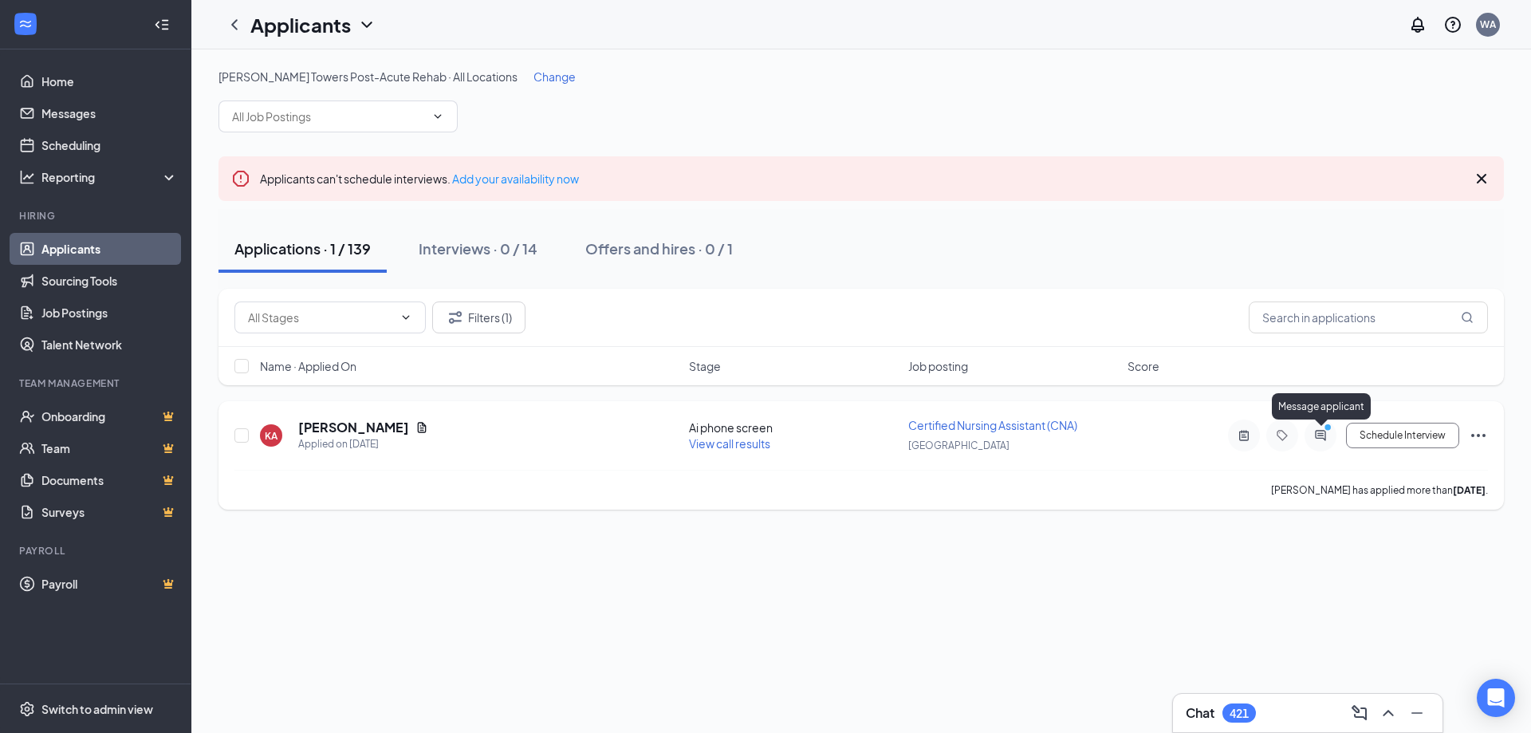
click at [1328, 432] on icon "PrimaryDot" at bounding box center [1329, 429] width 19 height 13
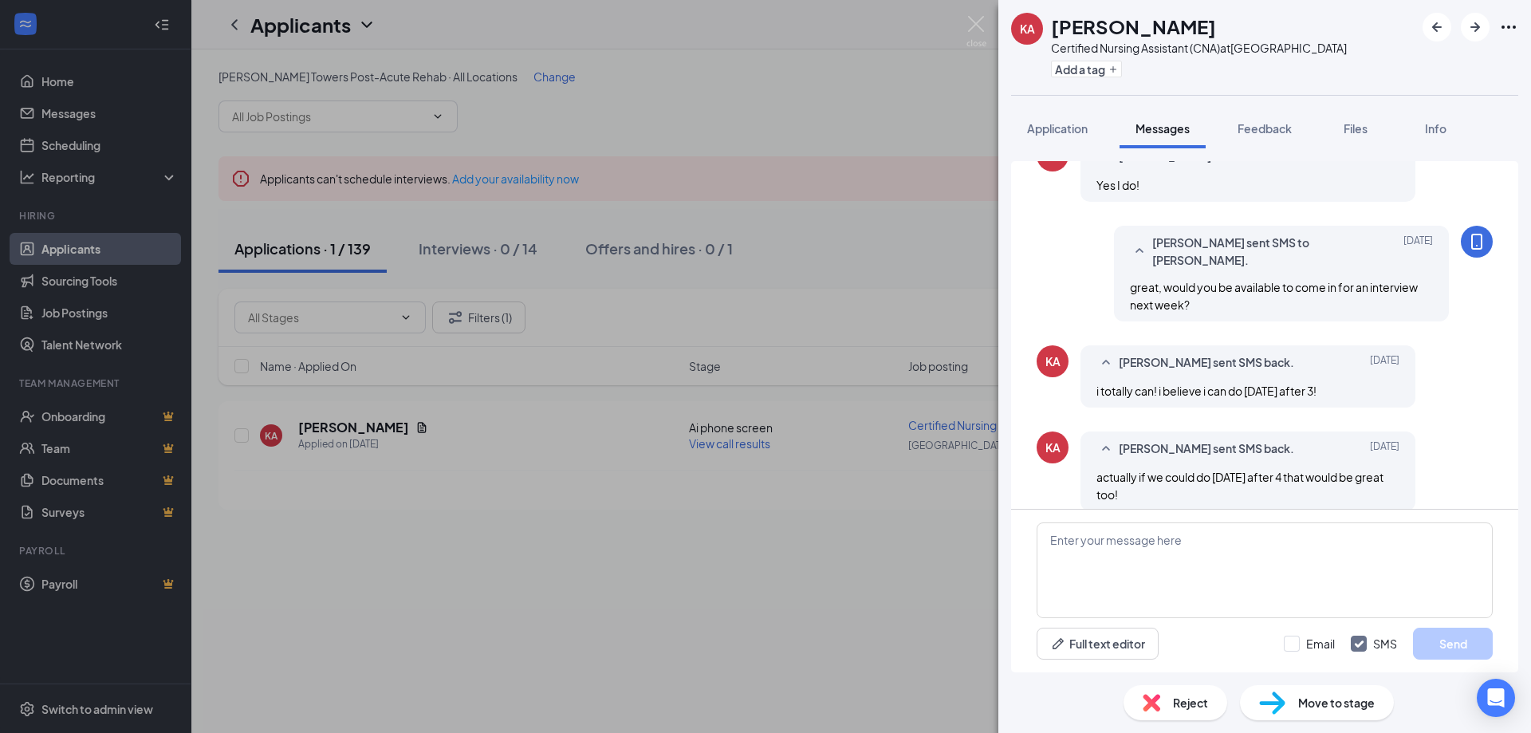
scroll to position [611, 0]
click at [1292, 530] on textarea at bounding box center [1264, 570] width 456 height 96
type textarea "HI [PERSON_NAME], i apologize for the delay. Would [DATE] still work for you ?"
click at [1433, 634] on button "Send" at bounding box center [1453, 643] width 80 height 32
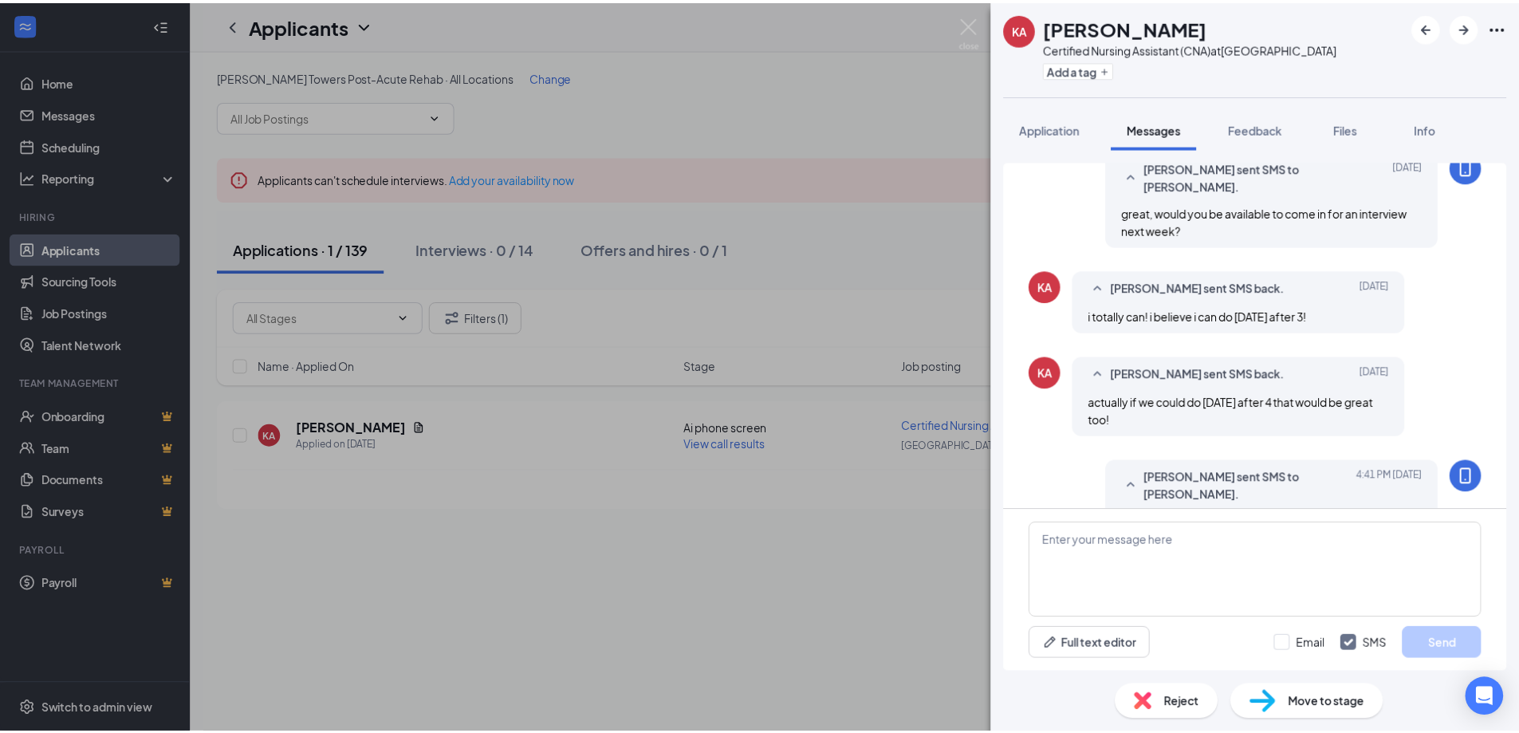
scroll to position [730, 0]
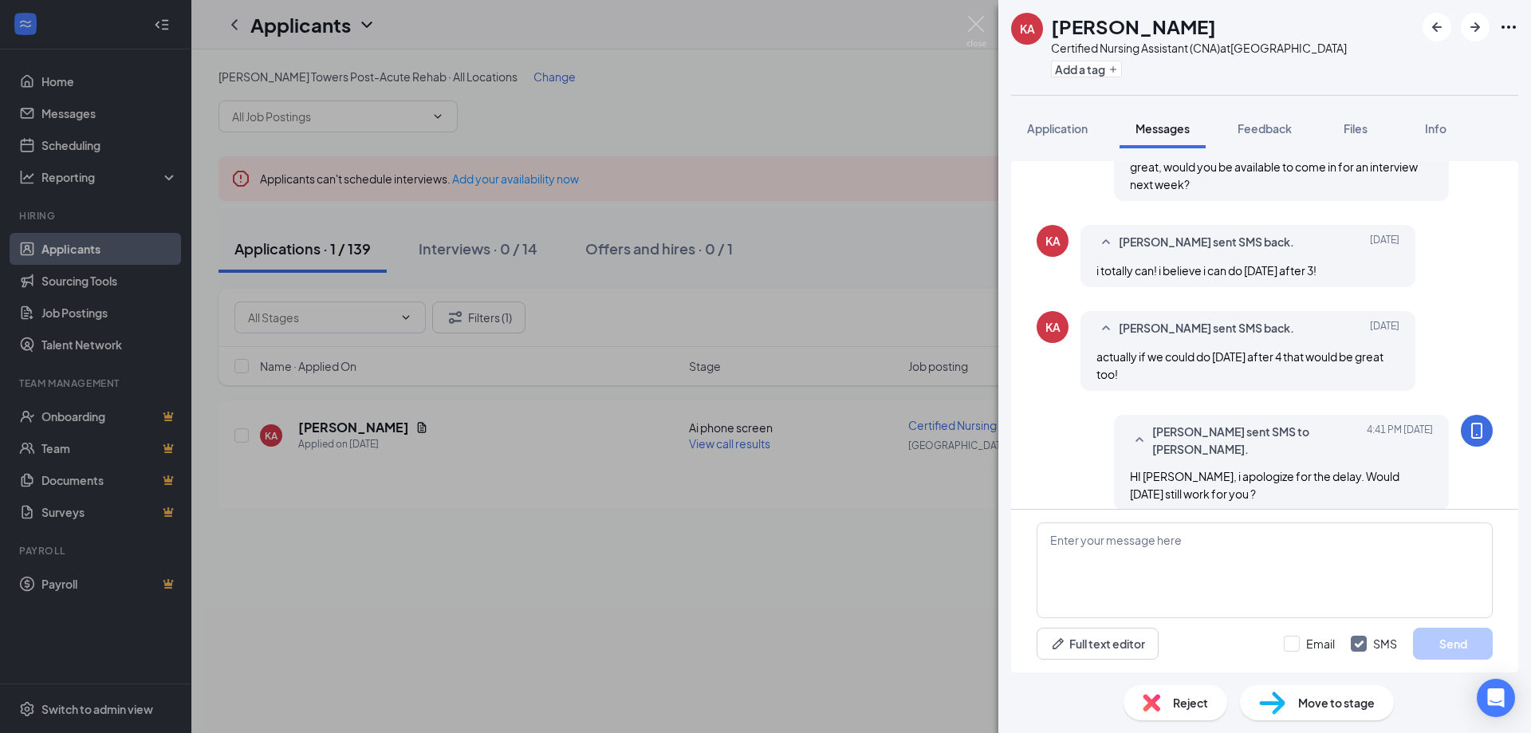
click at [927, 594] on div "KA [PERSON_NAME] Certified Nursing Assistant (CNA) at [GEOGRAPHIC_DATA] Add a t…" at bounding box center [765, 366] width 1531 height 733
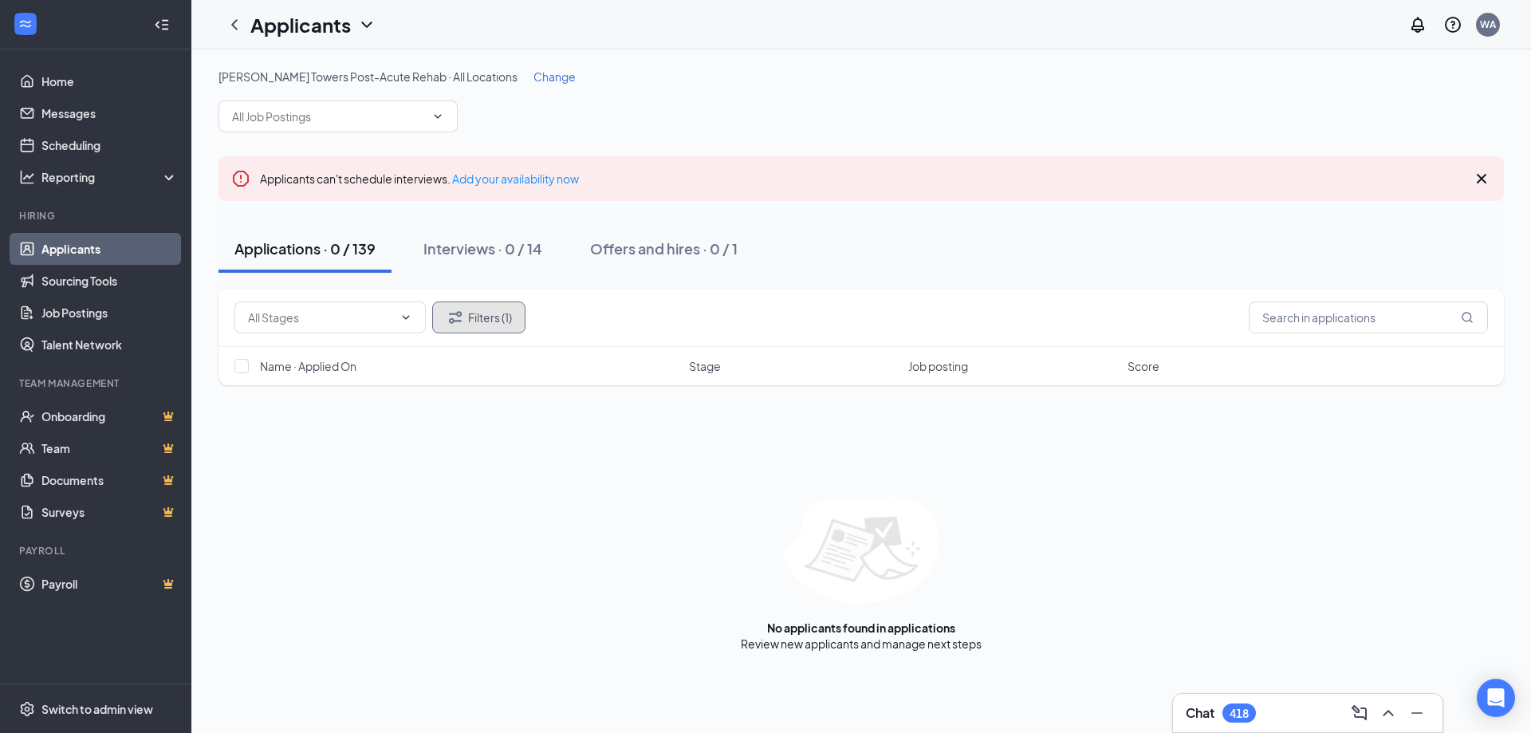
click at [472, 321] on button "Filters (1)" at bounding box center [478, 317] width 93 height 32
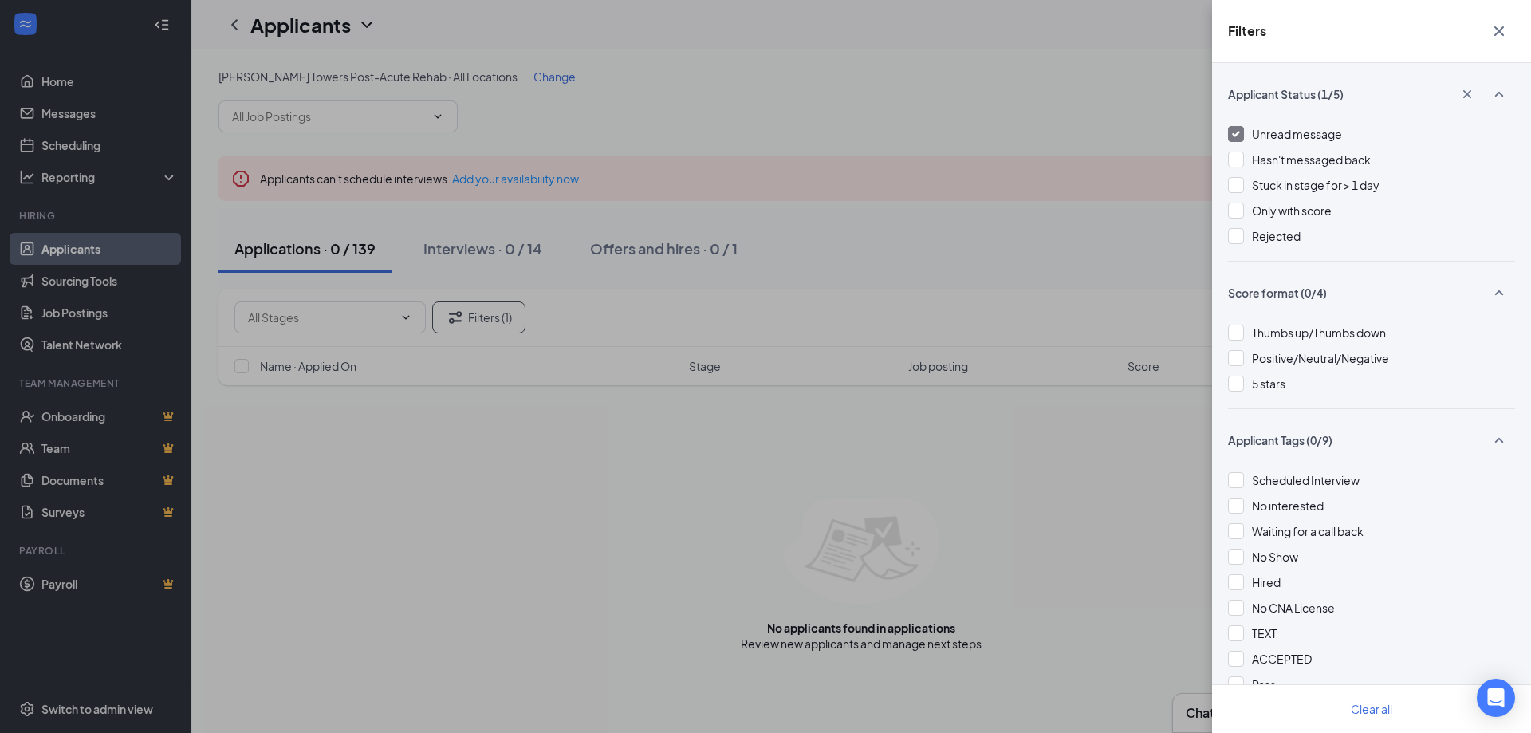
click at [1264, 131] on span "Unread message" at bounding box center [1297, 134] width 90 height 14
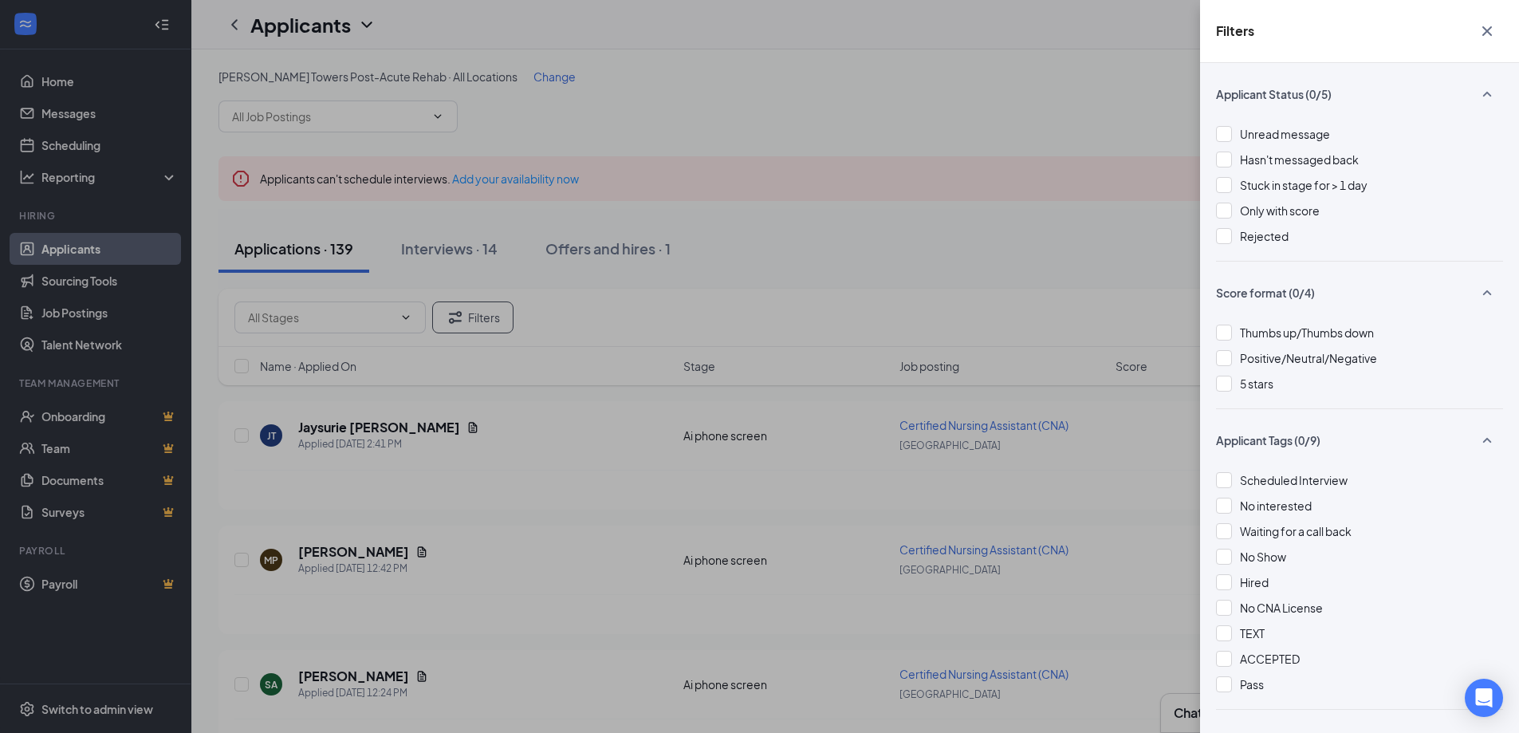
click at [946, 323] on div "Filters Applicant Status (0/5) Unread message Hasn't messaged back Stuck in sta…" at bounding box center [759, 366] width 1519 height 733
drag, startPoint x: 1099, startPoint y: 420, endPoint x: 1120, endPoint y: 432, distance: 23.9
click at [1100, 422] on div "Filters Applicant Status (0/5) Unread message Hasn't messaged back Stuck in sta…" at bounding box center [759, 366] width 1519 height 733
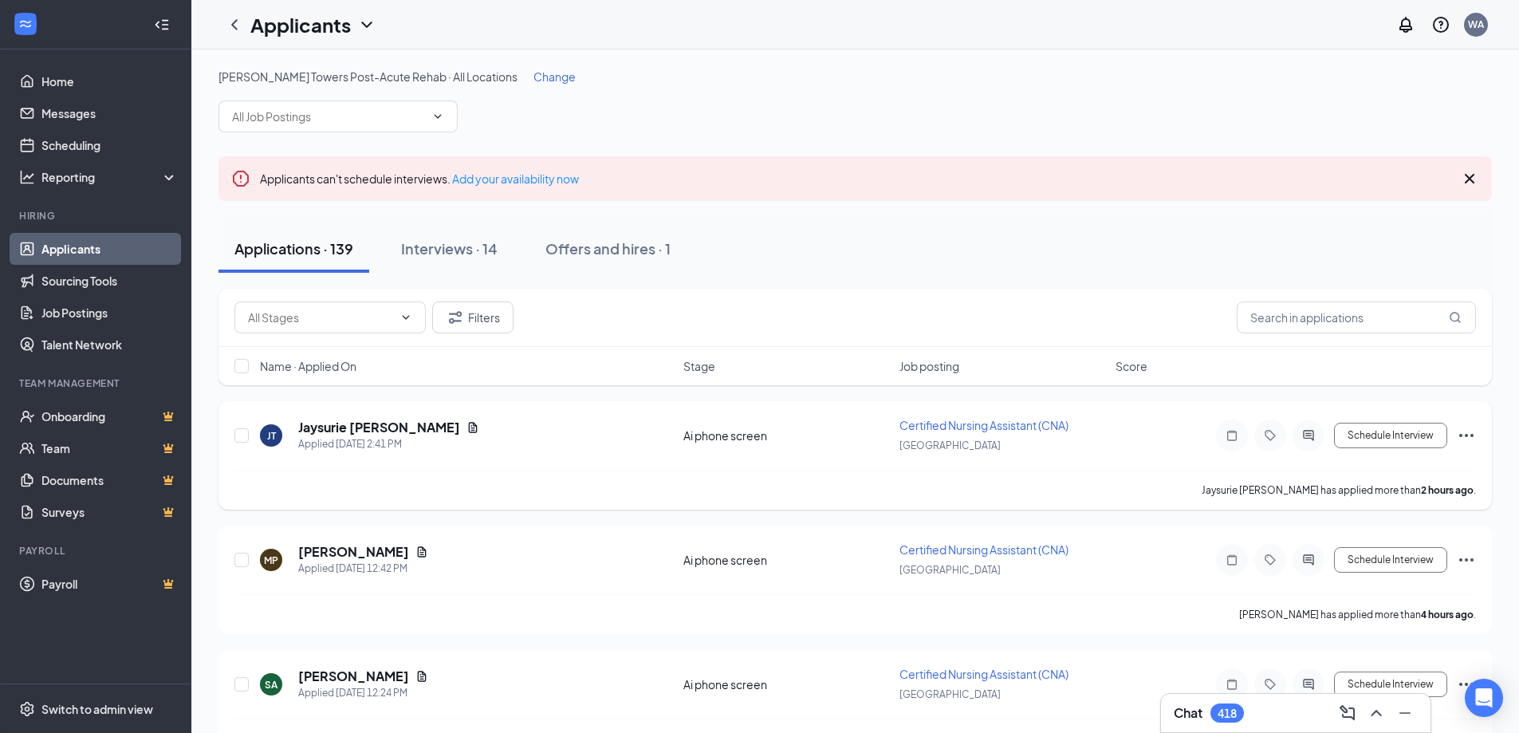
click at [1292, 427] on div at bounding box center [1270, 435] width 108 height 32
click at [1310, 431] on icon "ActiveChat" at bounding box center [1308, 435] width 10 height 10
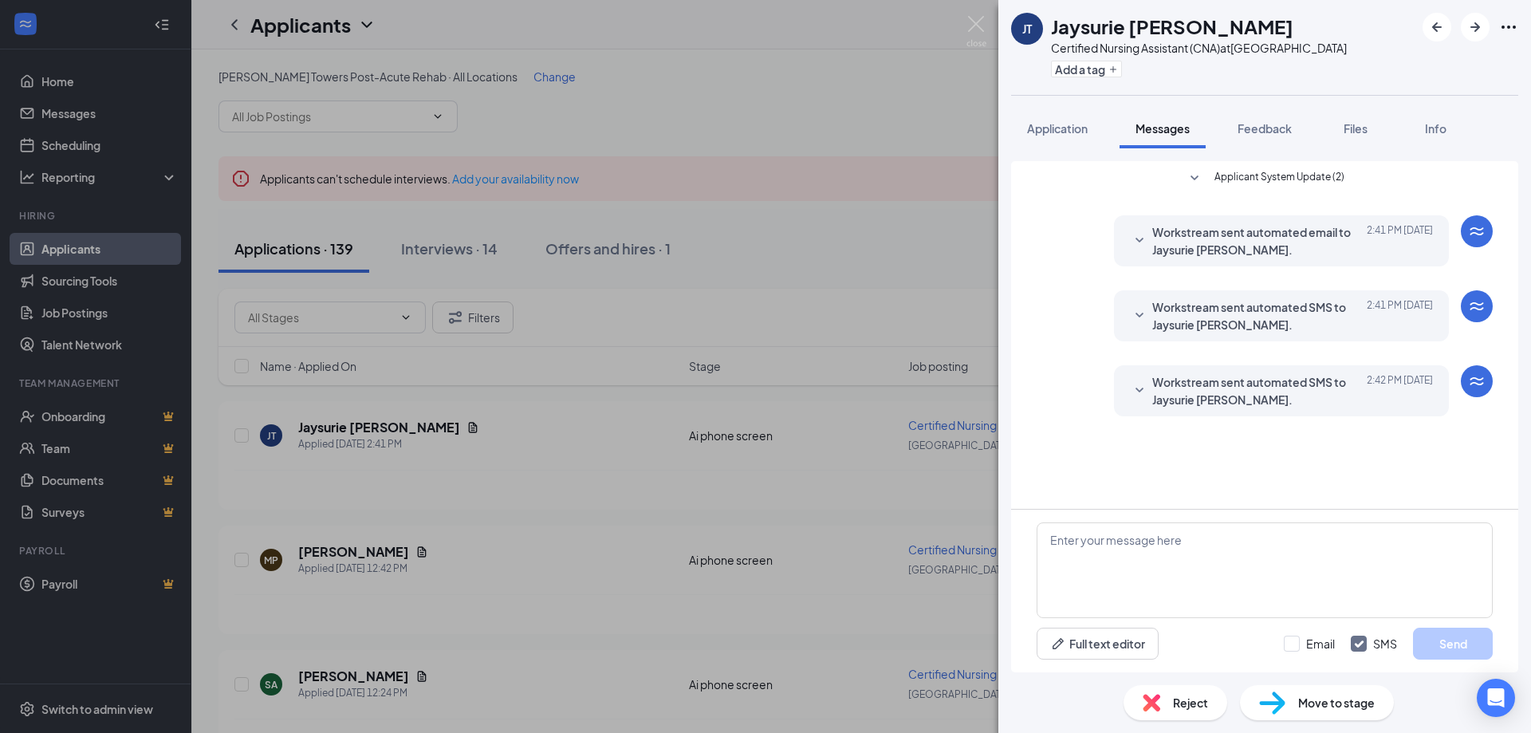
click at [895, 183] on div "JT Jaysurie [PERSON_NAME] Certified Nursing Assistant (CNA) at [GEOGRAPHIC_DATA…" at bounding box center [765, 366] width 1531 height 733
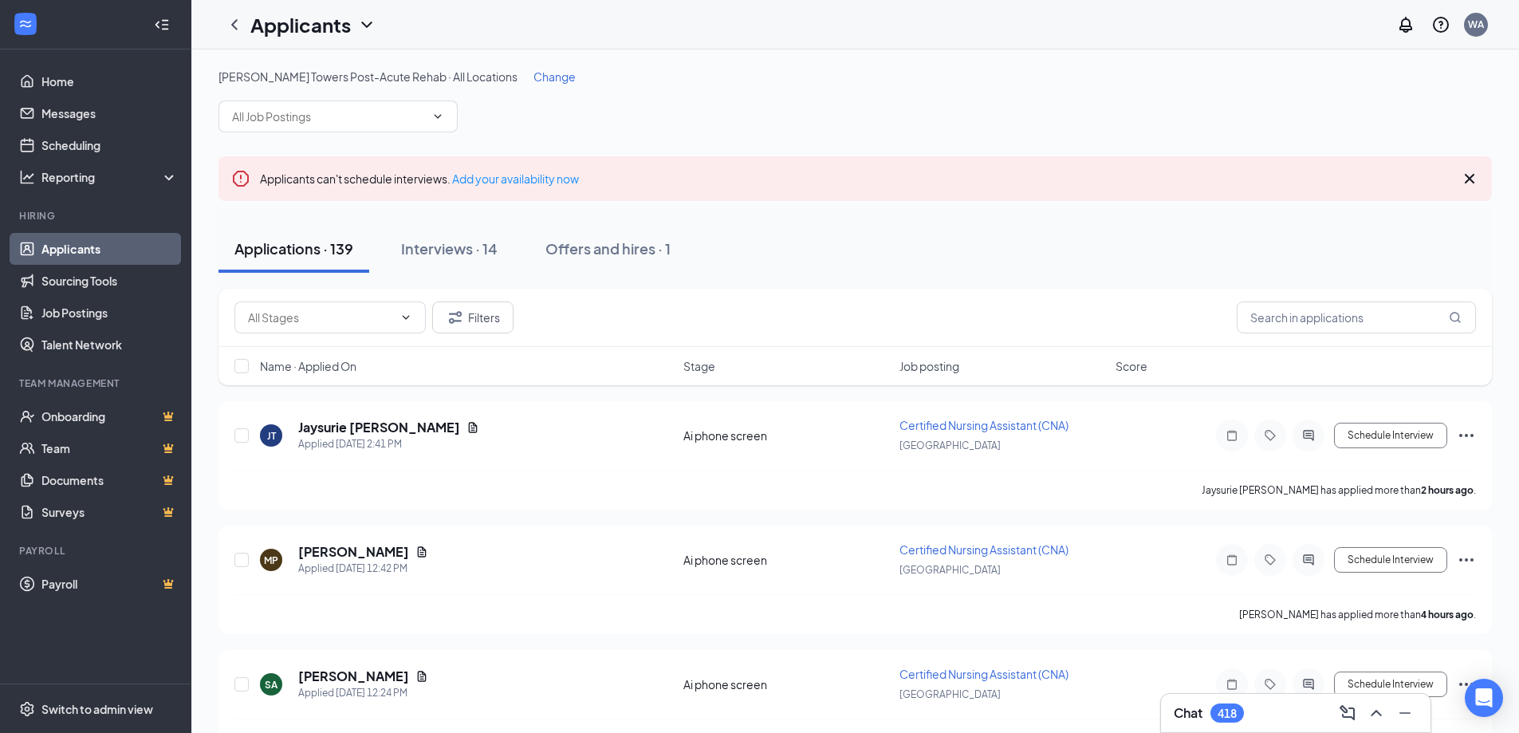
click at [533, 83] on span "Change" at bounding box center [554, 76] width 42 height 14
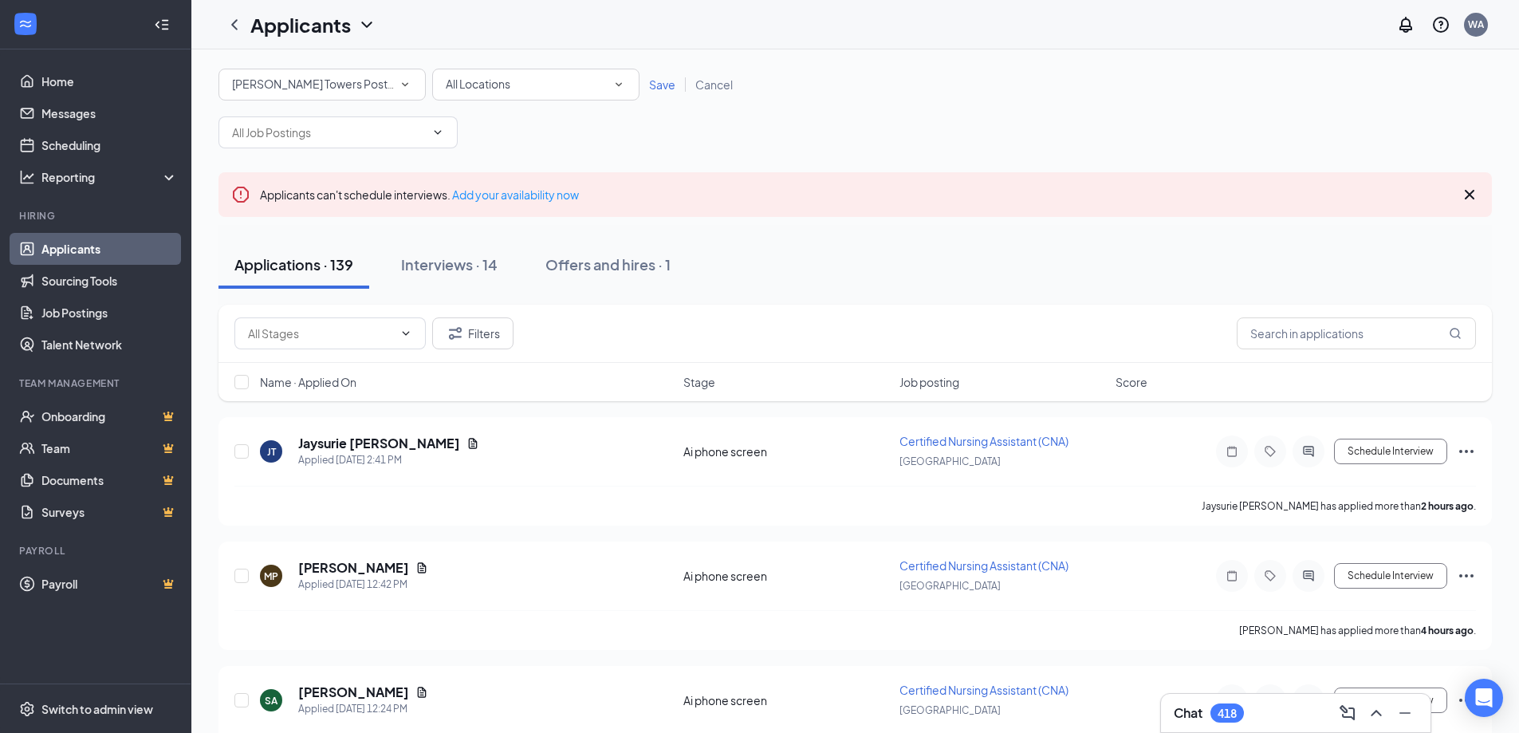
click at [658, 86] on span "Save" at bounding box center [662, 84] width 26 height 14
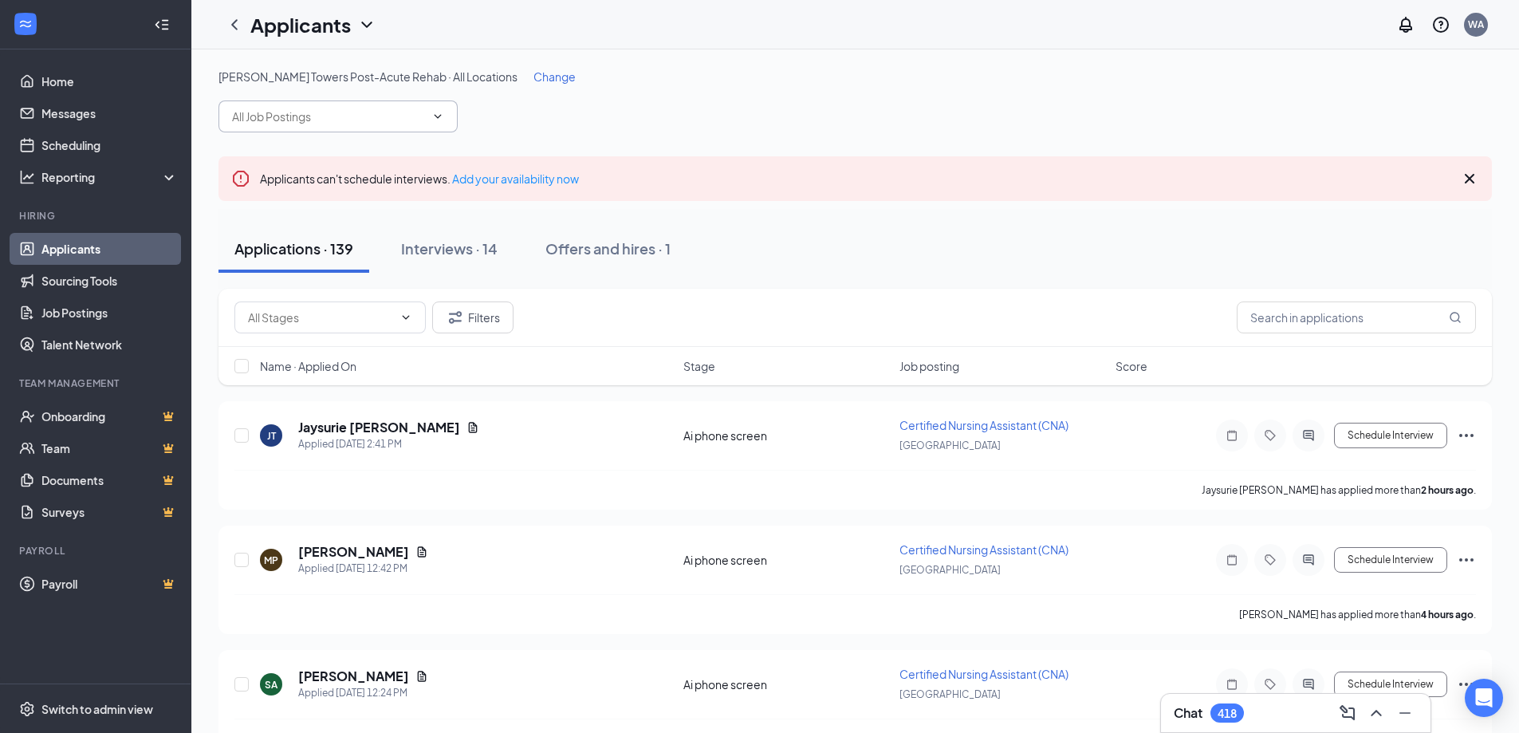
click at [423, 111] on input "text" at bounding box center [328, 117] width 193 height 18
click at [431, 163] on div "Licensed Vocational Nurse (LVN) ([GEOGRAPHIC_DATA])" at bounding box center [338, 162] width 214 height 35
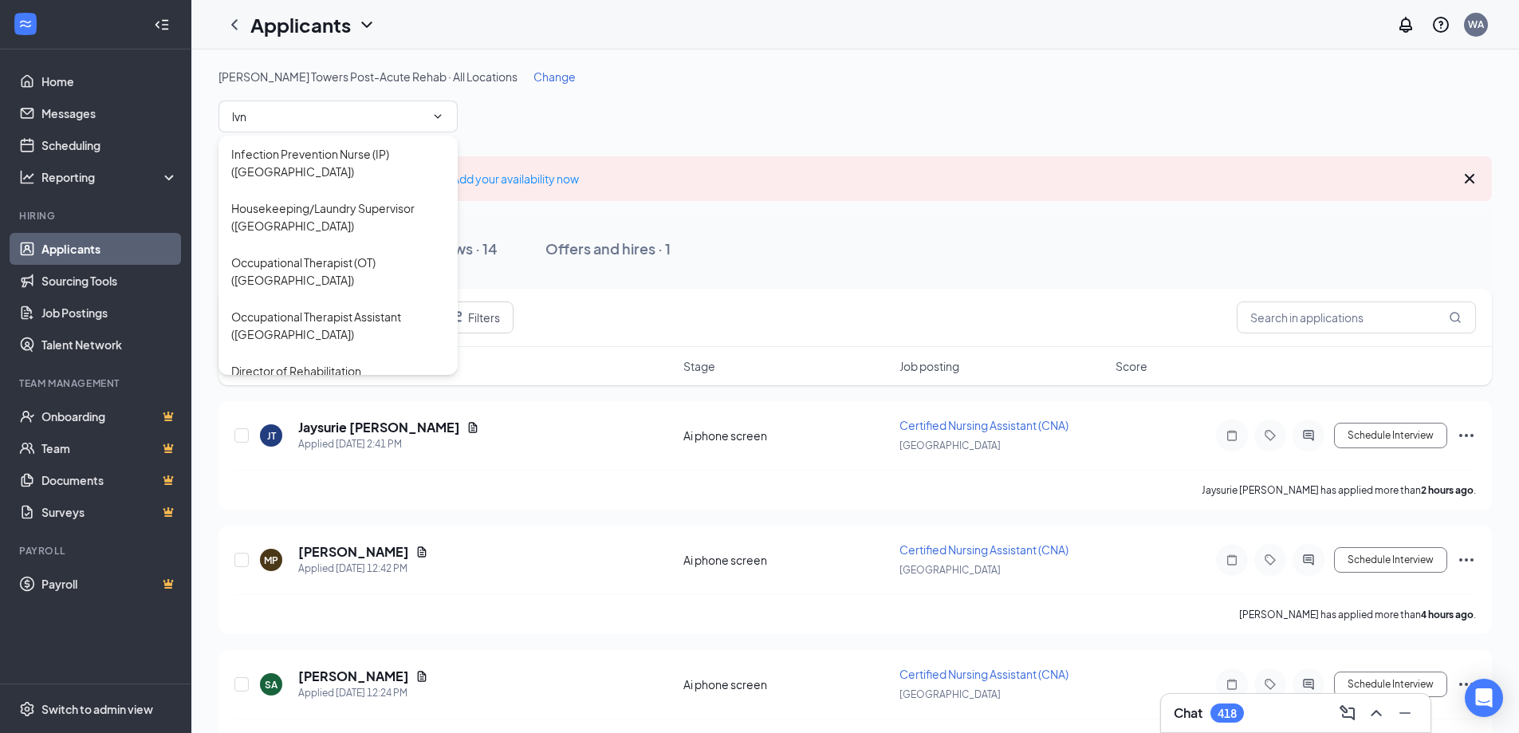
type input "Licensed Vocational Nurse (LVN) ([GEOGRAPHIC_DATA])"
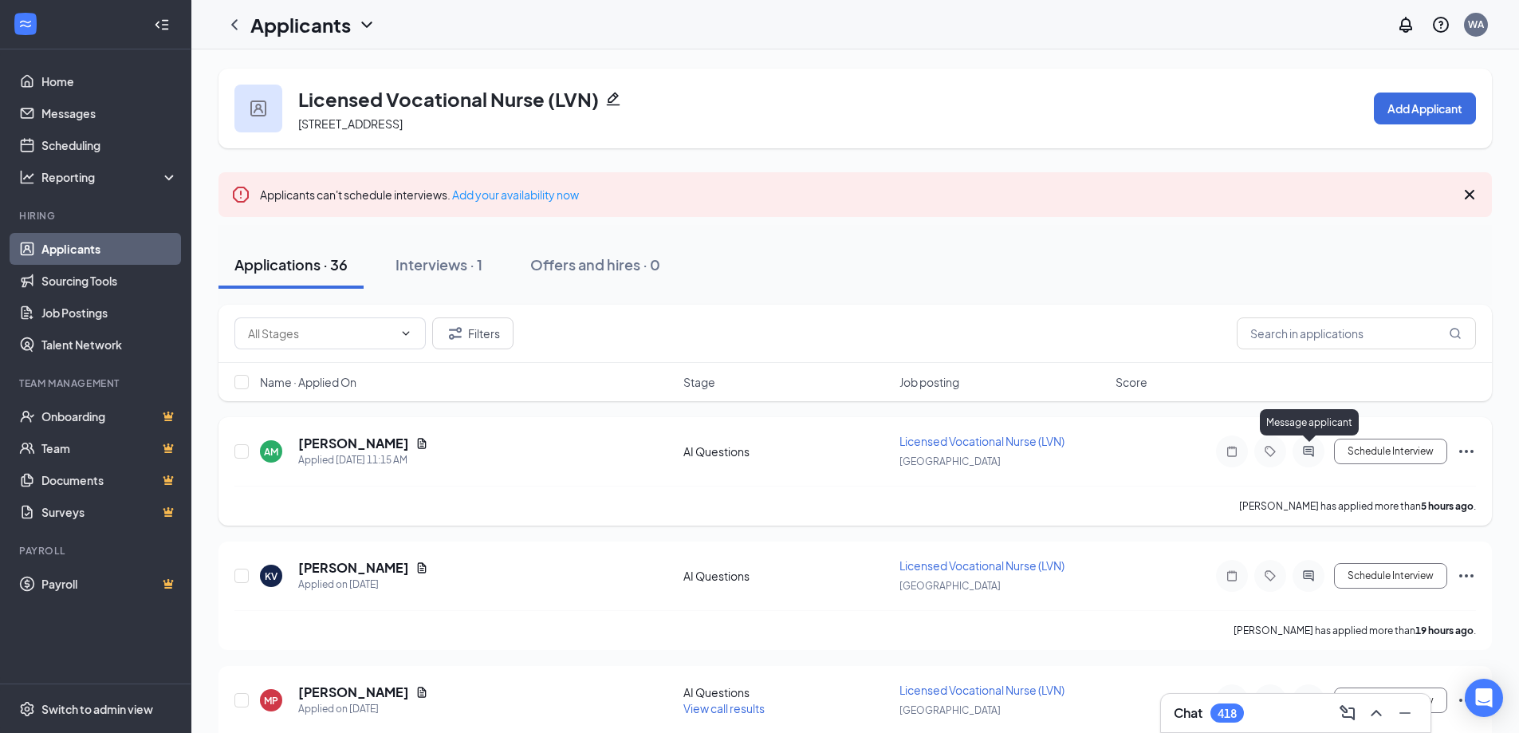
click at [1304, 450] on icon "ActiveChat" at bounding box center [1308, 451] width 10 height 10
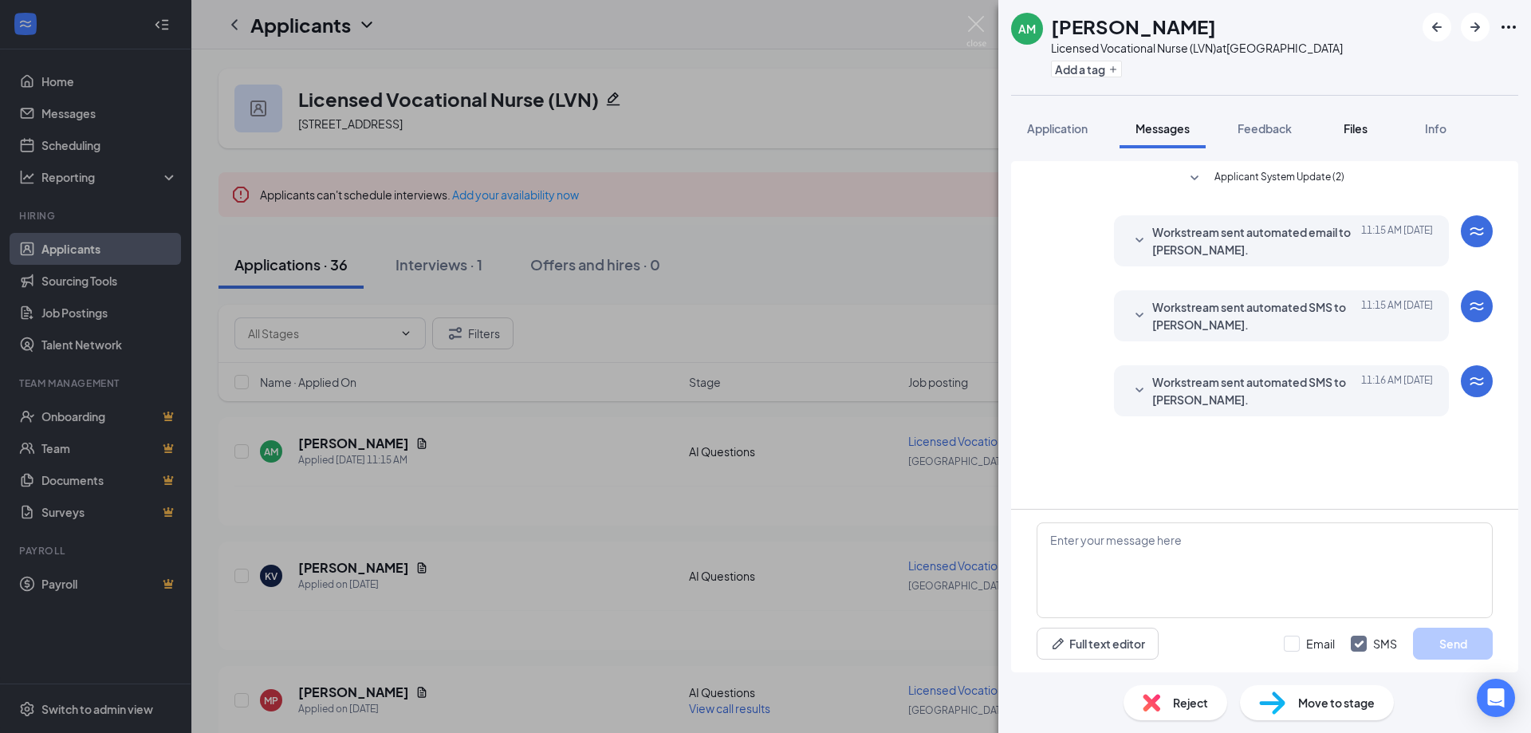
click at [1360, 136] on button "Files" at bounding box center [1355, 128] width 64 height 40
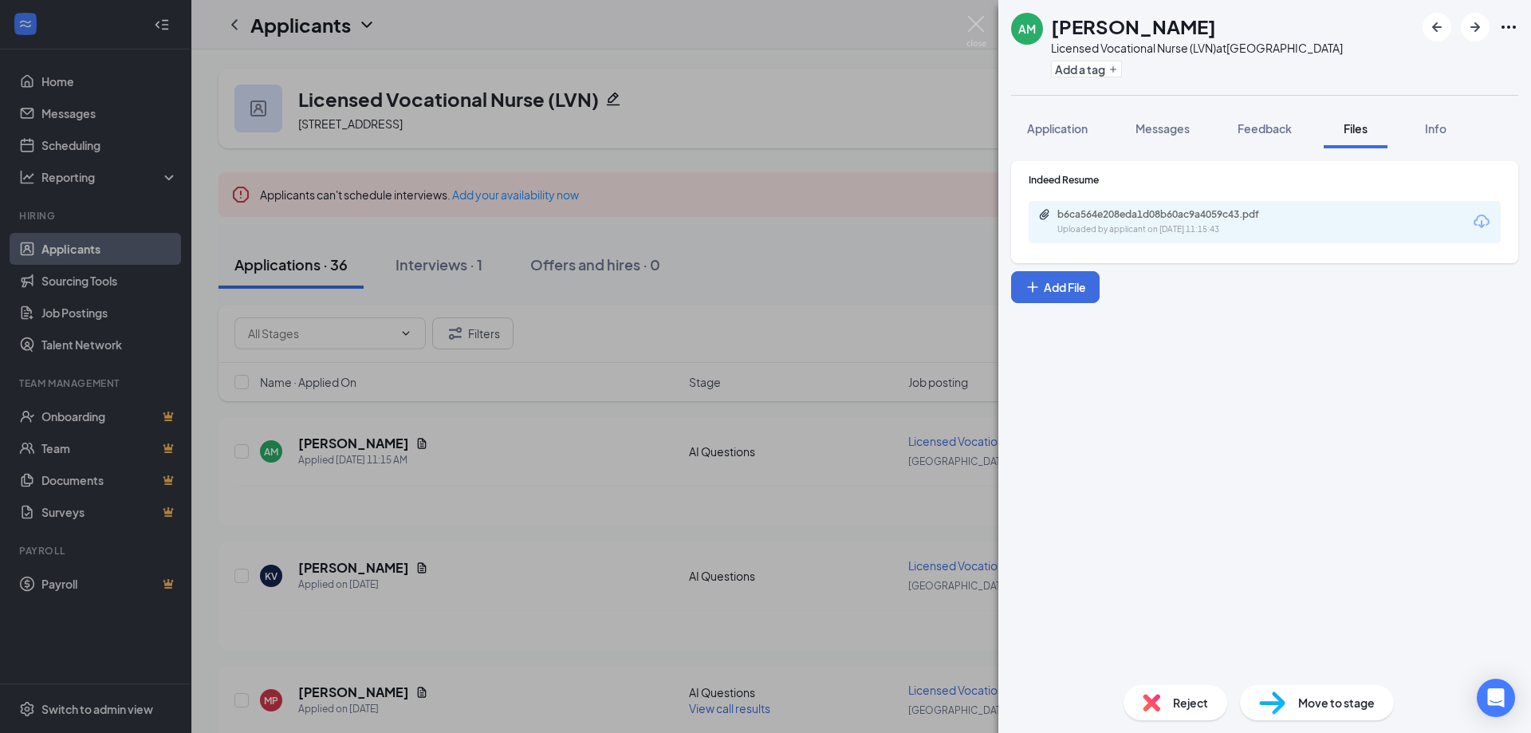
click at [1277, 204] on div "b6ca564e208eda1d08b60ac9a4059c43.pdf Uploaded by applicant on [DATE] 11:15:43" at bounding box center [1264, 222] width 472 height 42
click at [1280, 221] on div "b6ca564e208eda1d08b60ac9a4059c43.pdf Uploaded by applicant on [DATE] 11:15:43" at bounding box center [1167, 222] width 258 height 28
click at [672, 213] on div "AM [PERSON_NAME] Licensed Vocational Nurse (LVN) at [GEOGRAPHIC_DATA] Add a tag…" at bounding box center [765, 366] width 1531 height 733
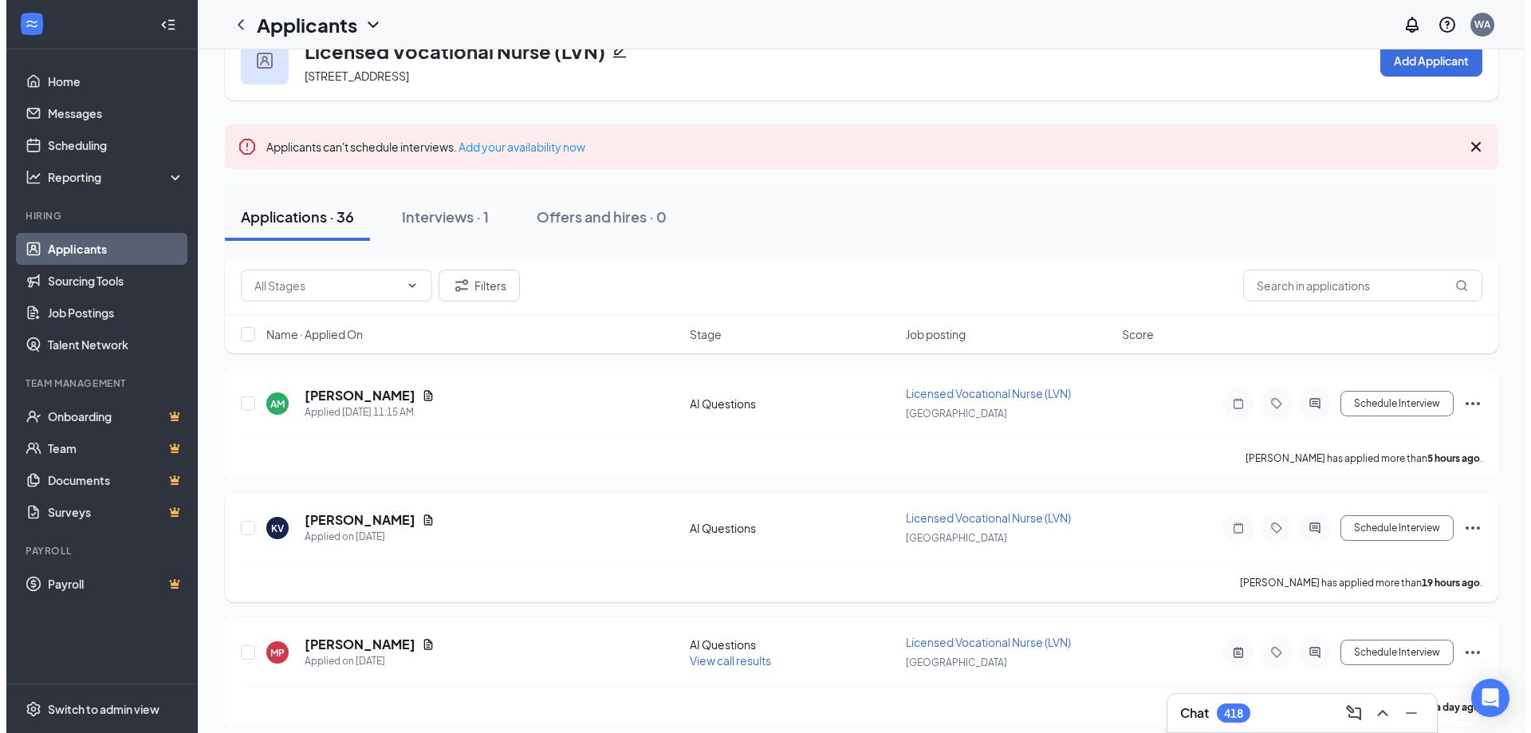
scroll to position [159, 0]
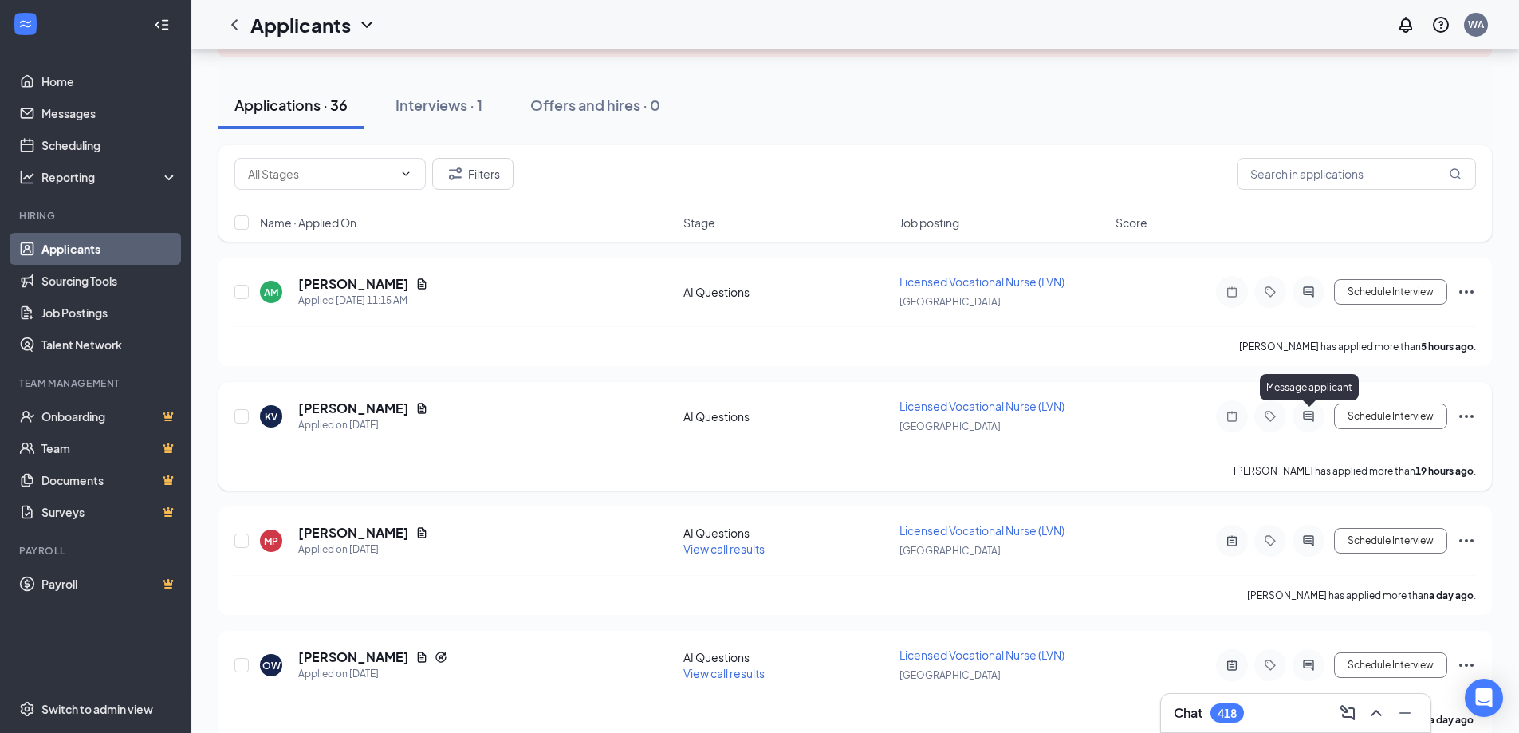
click at [1307, 420] on icon "ActiveChat" at bounding box center [1308, 416] width 19 height 13
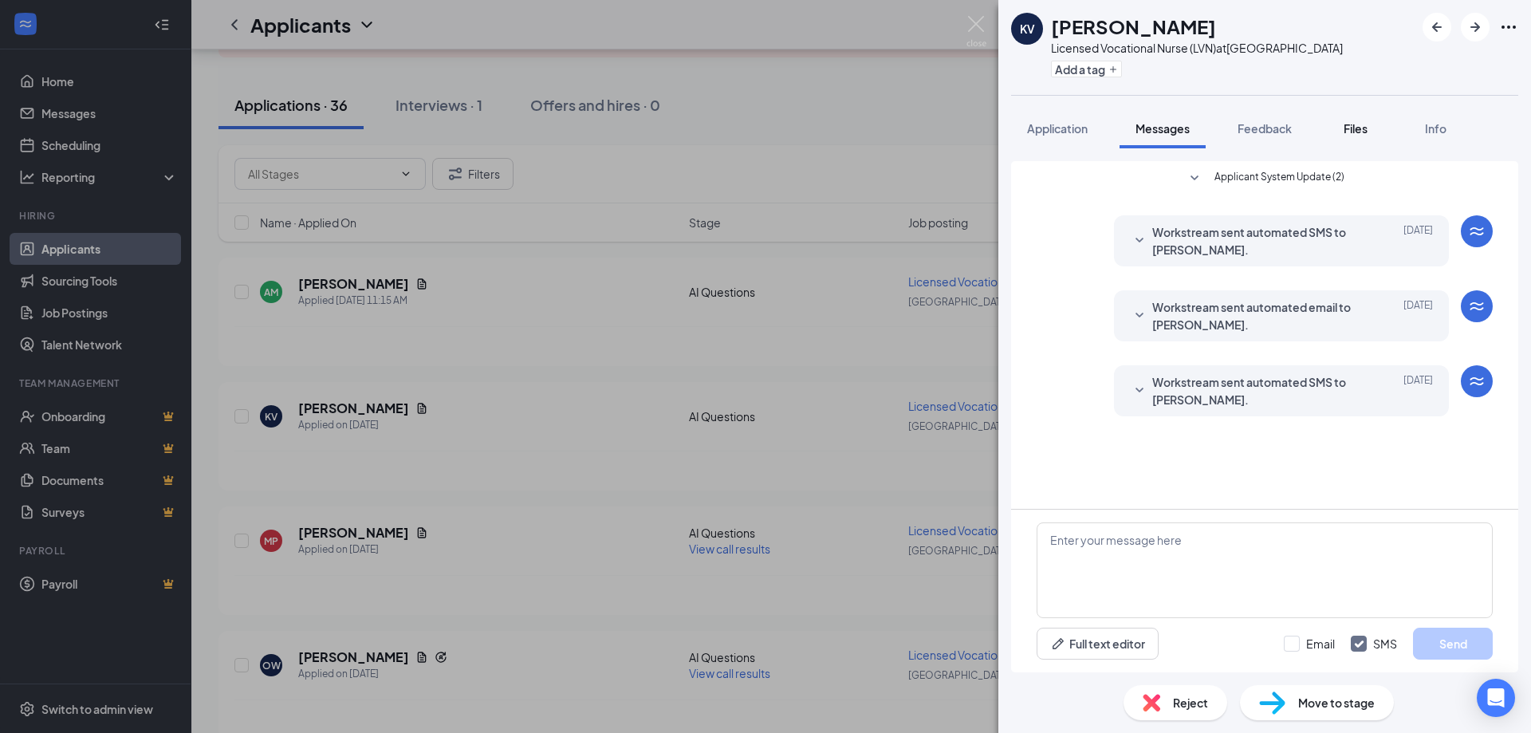
click at [1357, 140] on button "Files" at bounding box center [1355, 128] width 64 height 40
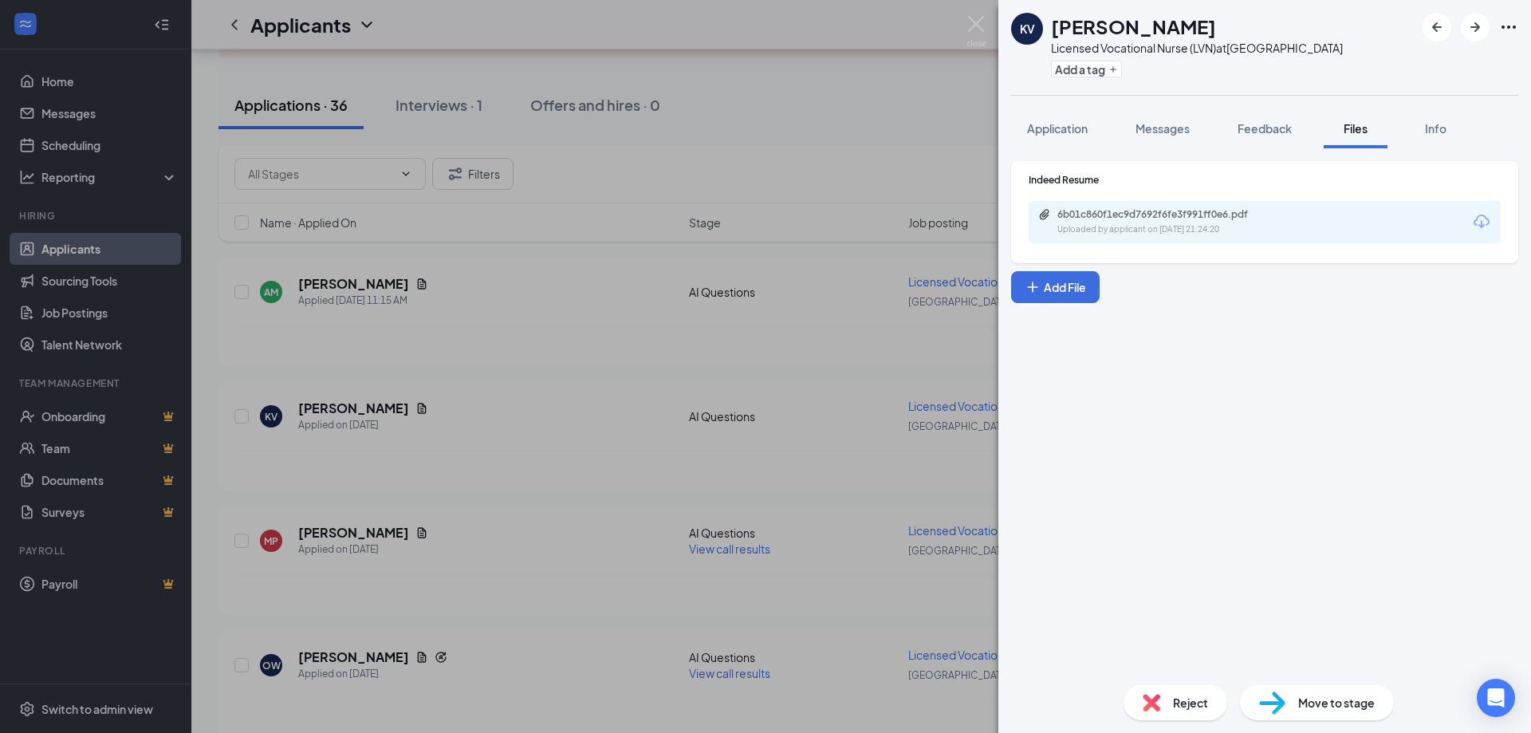
click at [1246, 211] on div "6b01c860f1ec9d7692f6fe3f991ff0e6.pdf" at bounding box center [1168, 214] width 223 height 13
